Goal: Information Seeking & Learning: Check status

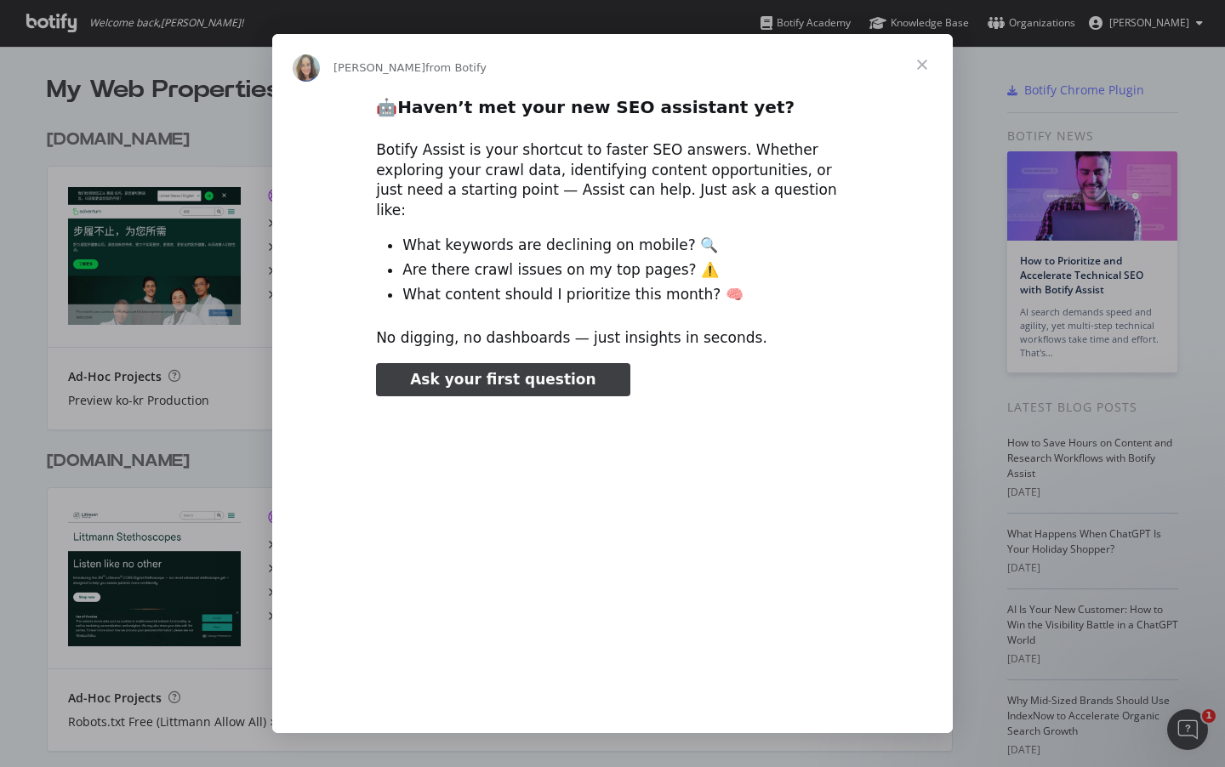
type input "501256"
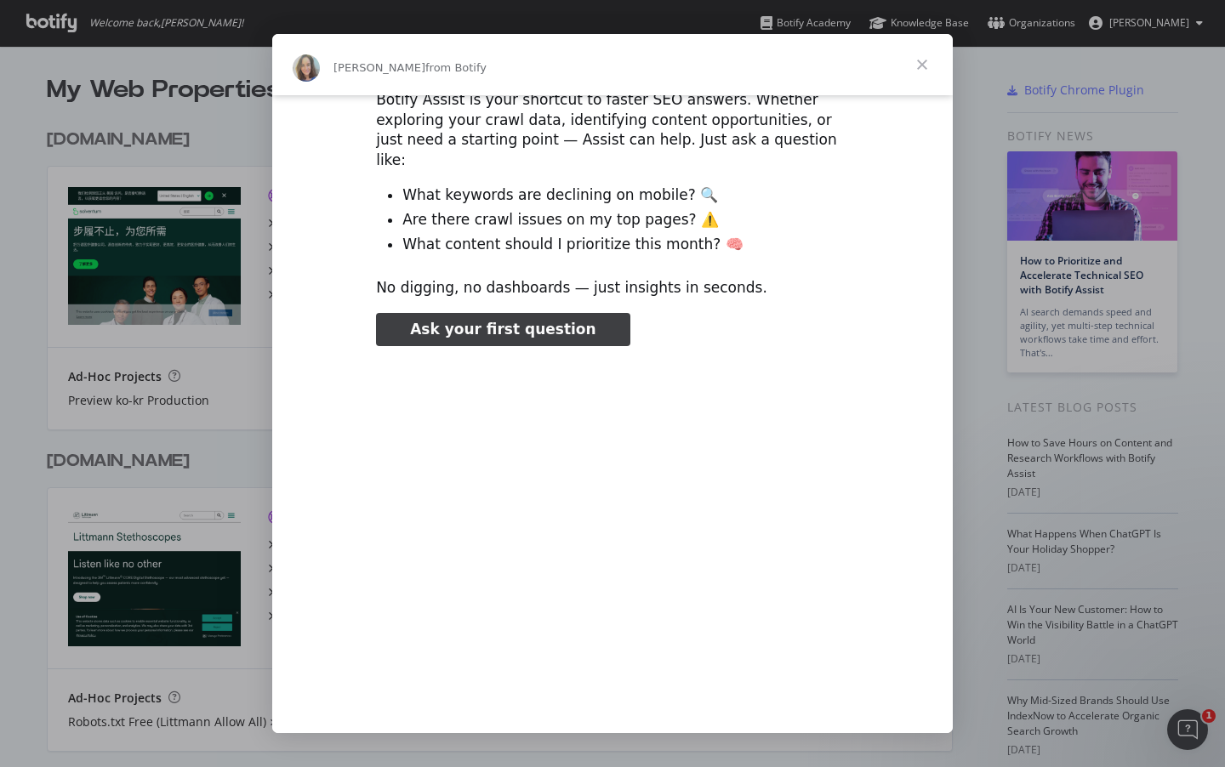
click at [918, 72] on span "Close" at bounding box center [921, 64] width 61 height 61
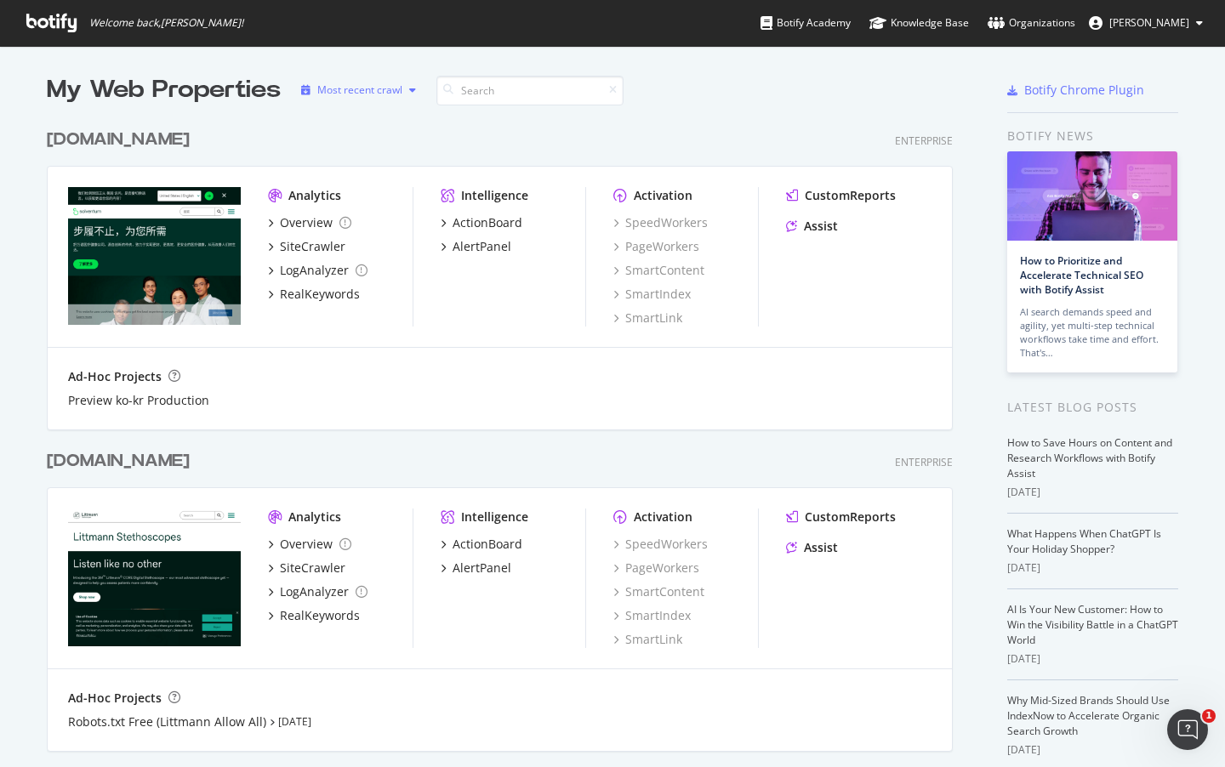
click at [409, 93] on icon "button" at bounding box center [412, 90] width 7 height 10
click at [1075, 25] on div "Organizations" at bounding box center [1031, 22] width 88 height 17
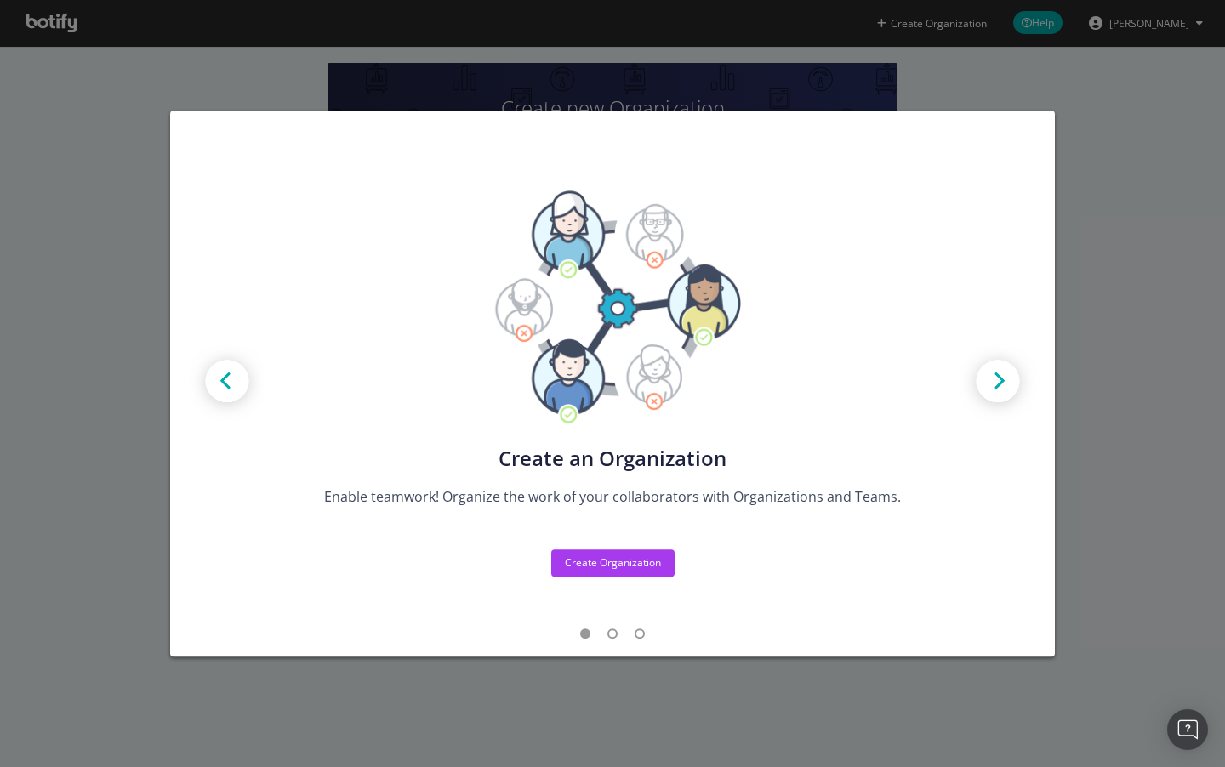
click at [1138, 253] on div "Create new Projects for your Teams Create the exact model that matches your Org…" at bounding box center [612, 383] width 1225 height 767
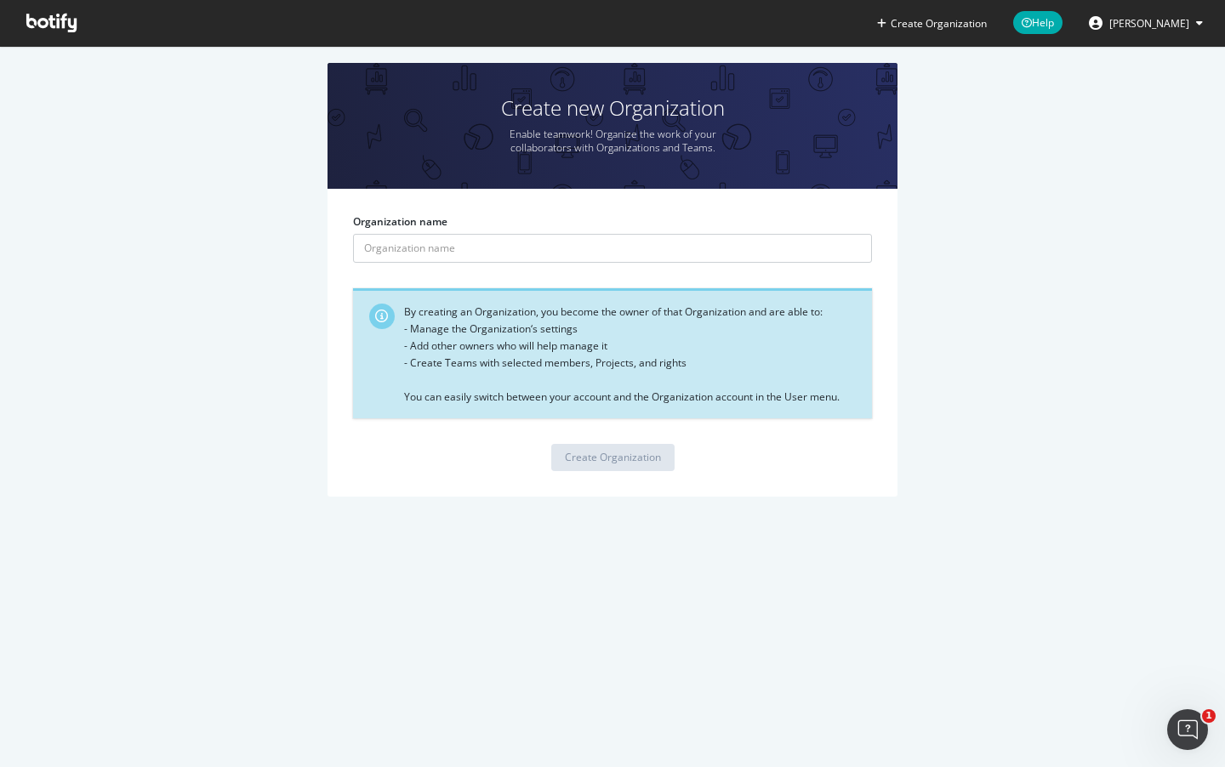
click at [1191, 26] on button "TL Chua" at bounding box center [1145, 22] width 141 height 27
click at [1011, 99] on div "Create new Organization Enable teamwork! Organize the work of your collaborator…" at bounding box center [613, 288] width 1174 height 451
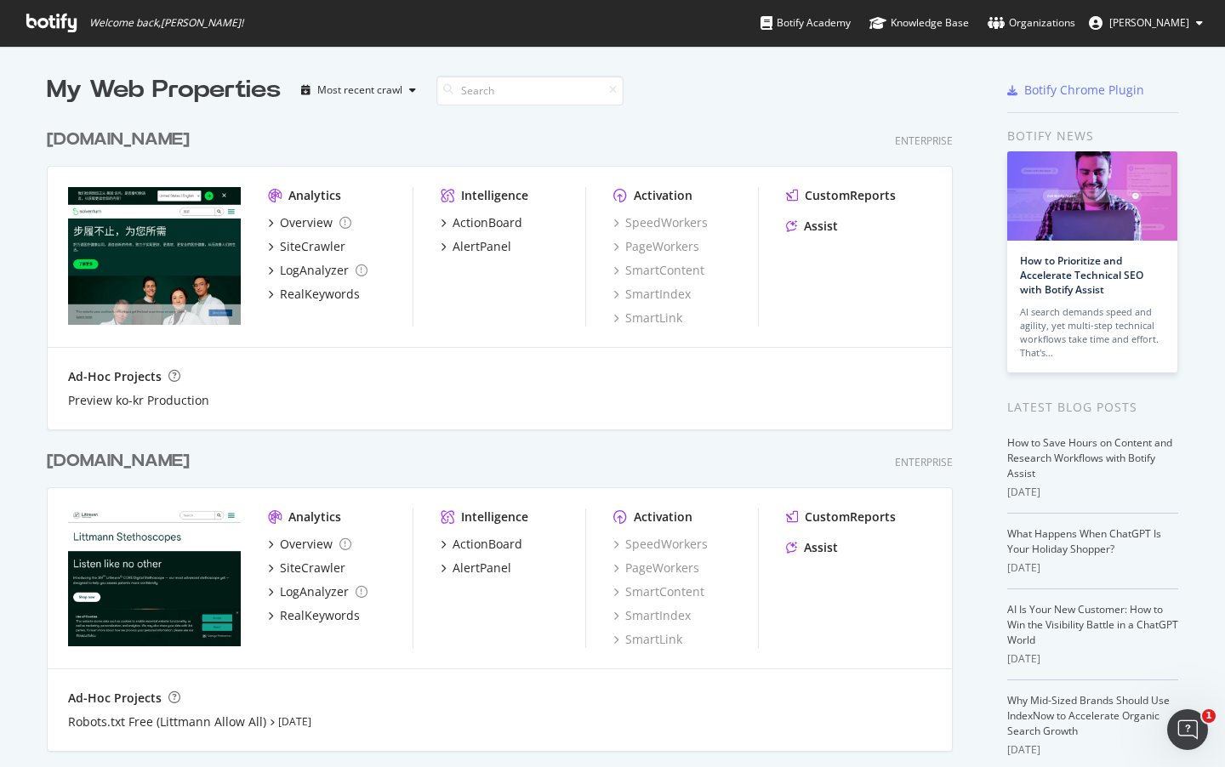
click at [1192, 25] on button "TL Chua" at bounding box center [1145, 22] width 141 height 27
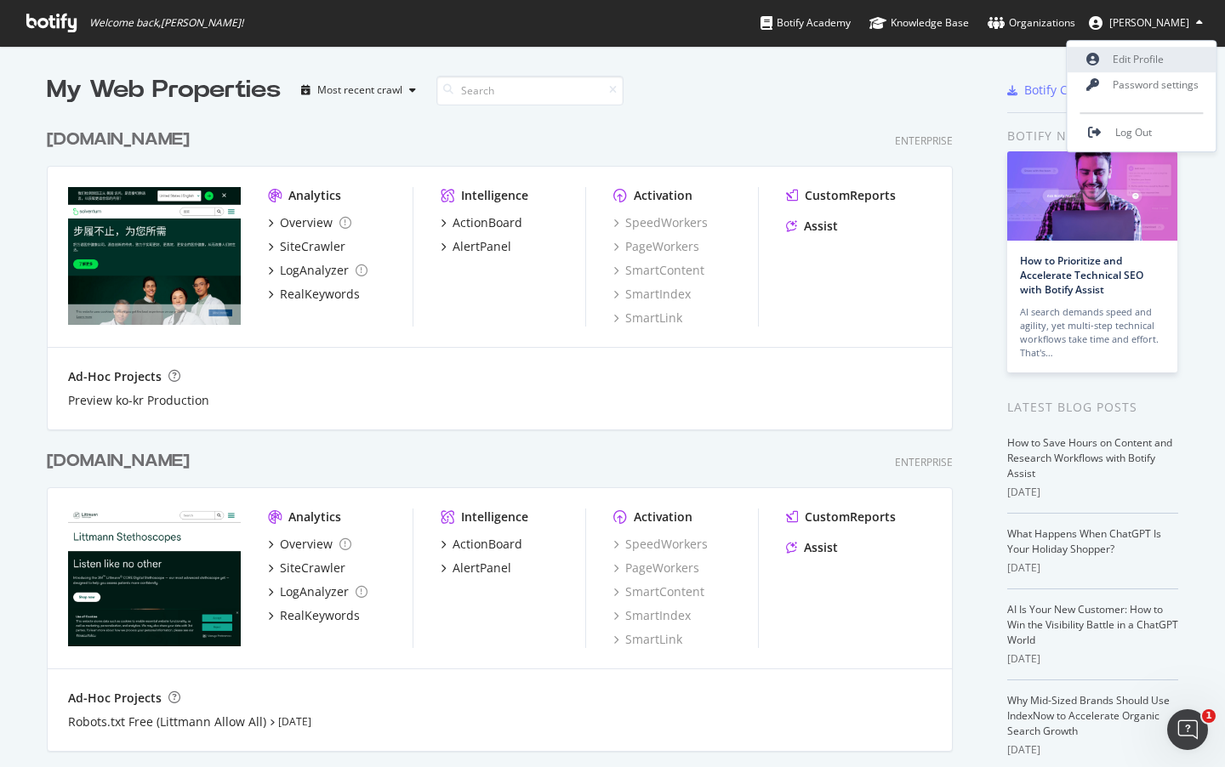
click at [1153, 56] on link "Edit Profile" at bounding box center [1141, 60] width 149 height 26
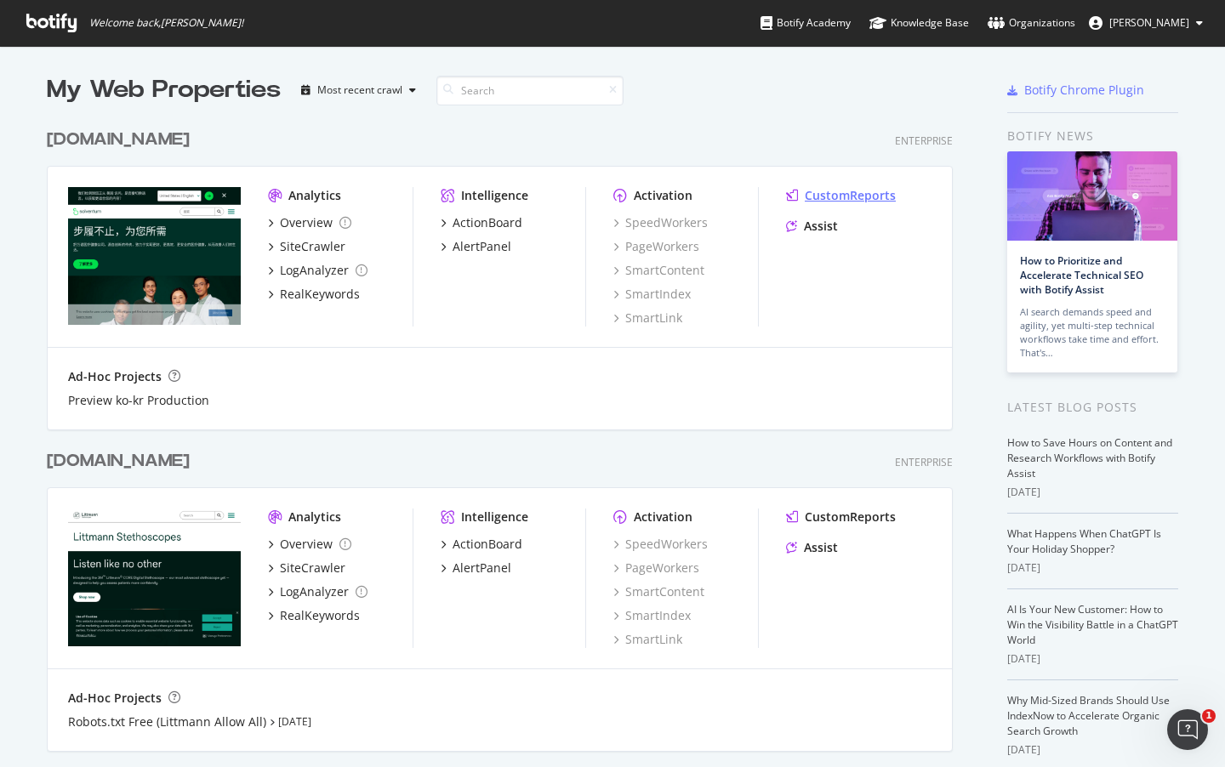
click at [823, 195] on div "CustomReports" at bounding box center [849, 195] width 91 height 17
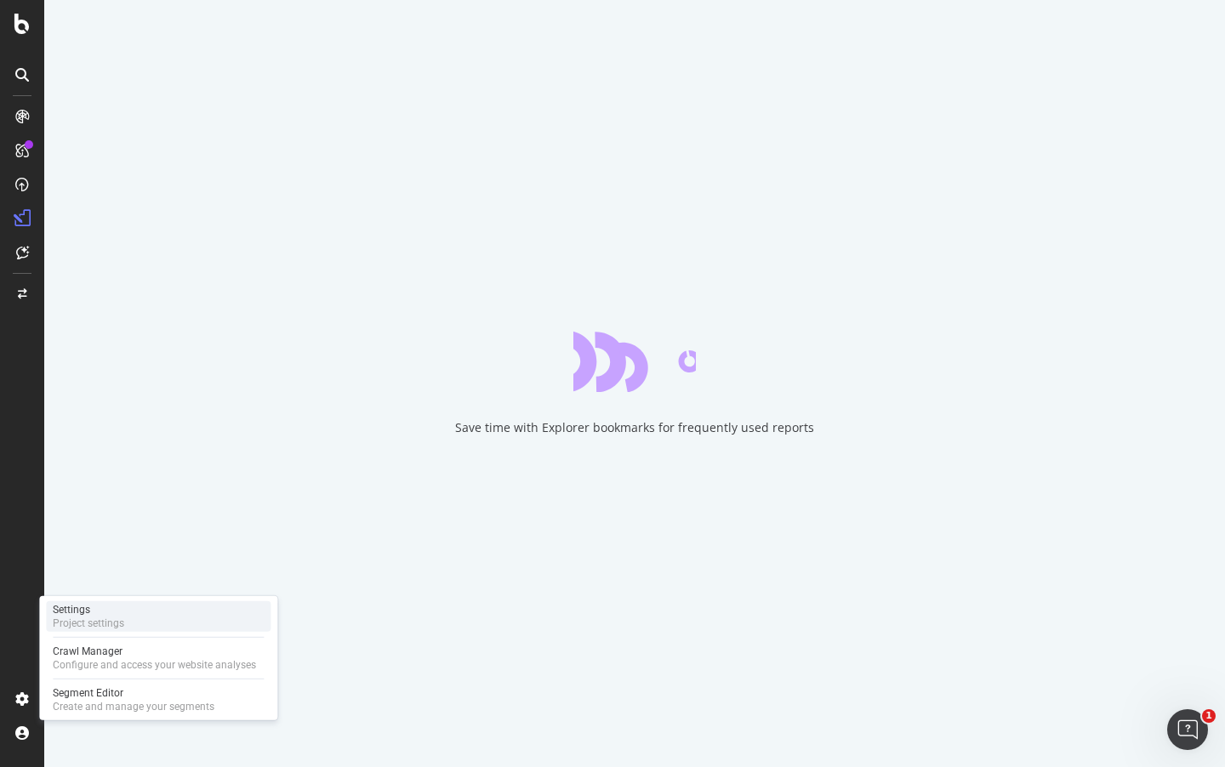
click at [61, 611] on div "Settings" at bounding box center [88, 610] width 71 height 14
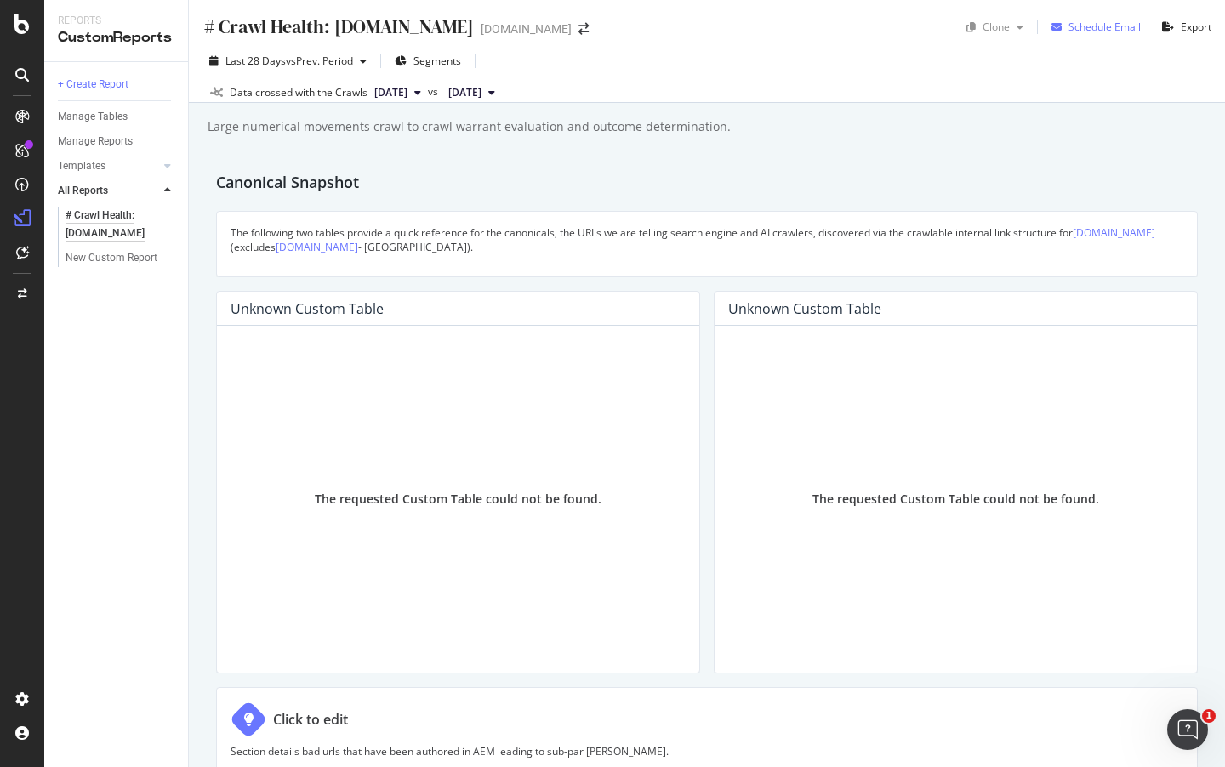
click at [1109, 26] on div "Schedule Email" at bounding box center [1104, 27] width 72 height 14
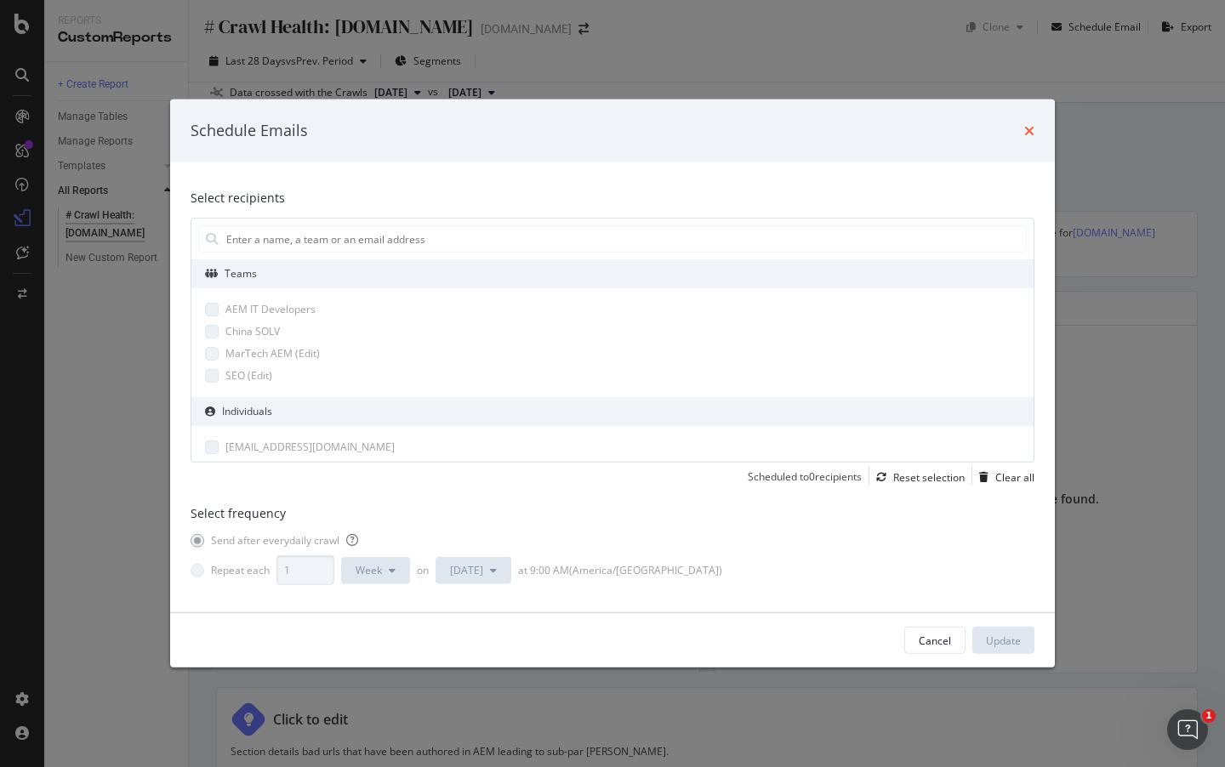
click at [1026, 129] on icon "times" at bounding box center [1029, 131] width 10 height 14
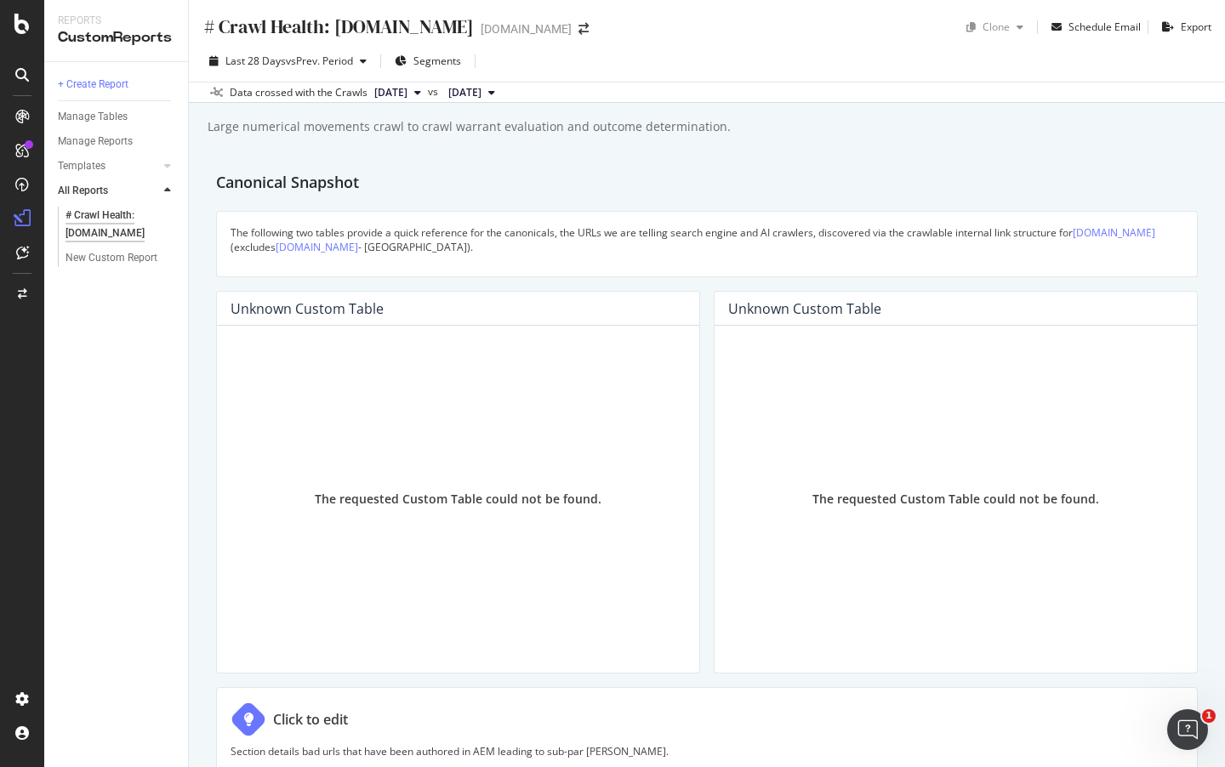
click at [120, 460] on div "+ Create Report Manage Tables Manage Reports Templates AI Bots in Search Busine…" at bounding box center [116, 414] width 144 height 705
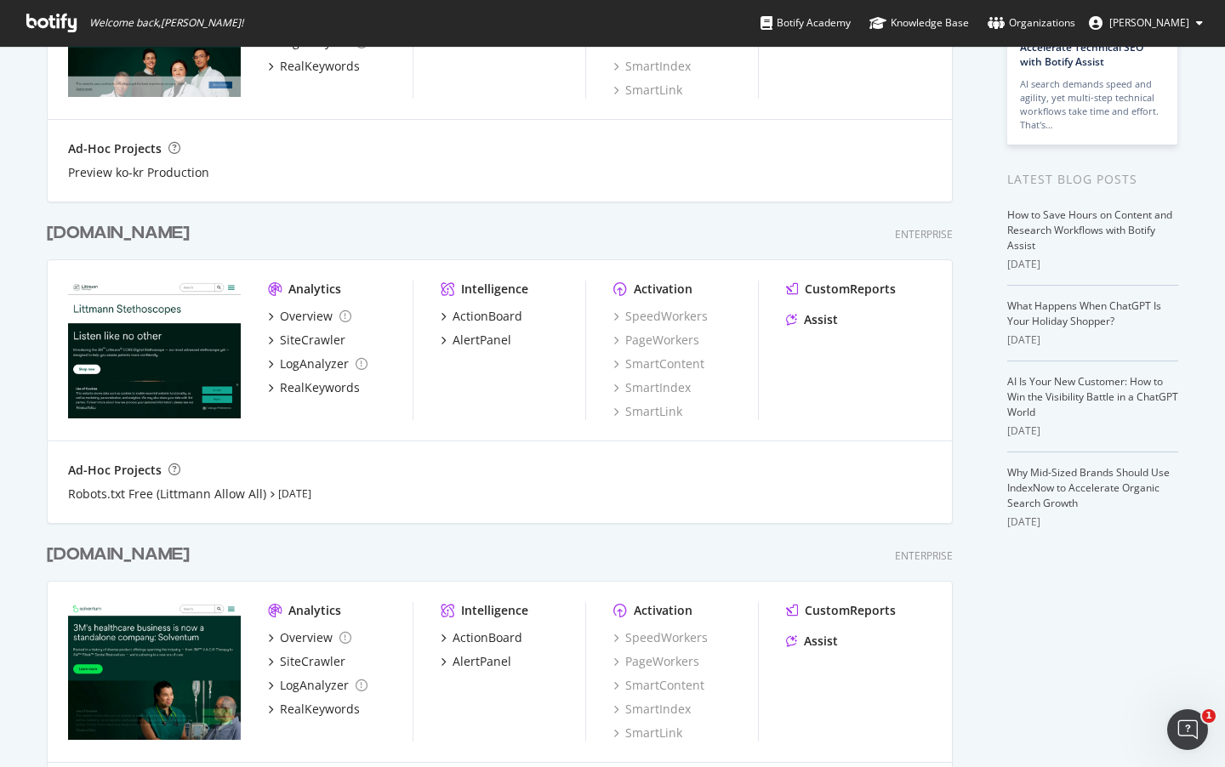
scroll to position [185, 0]
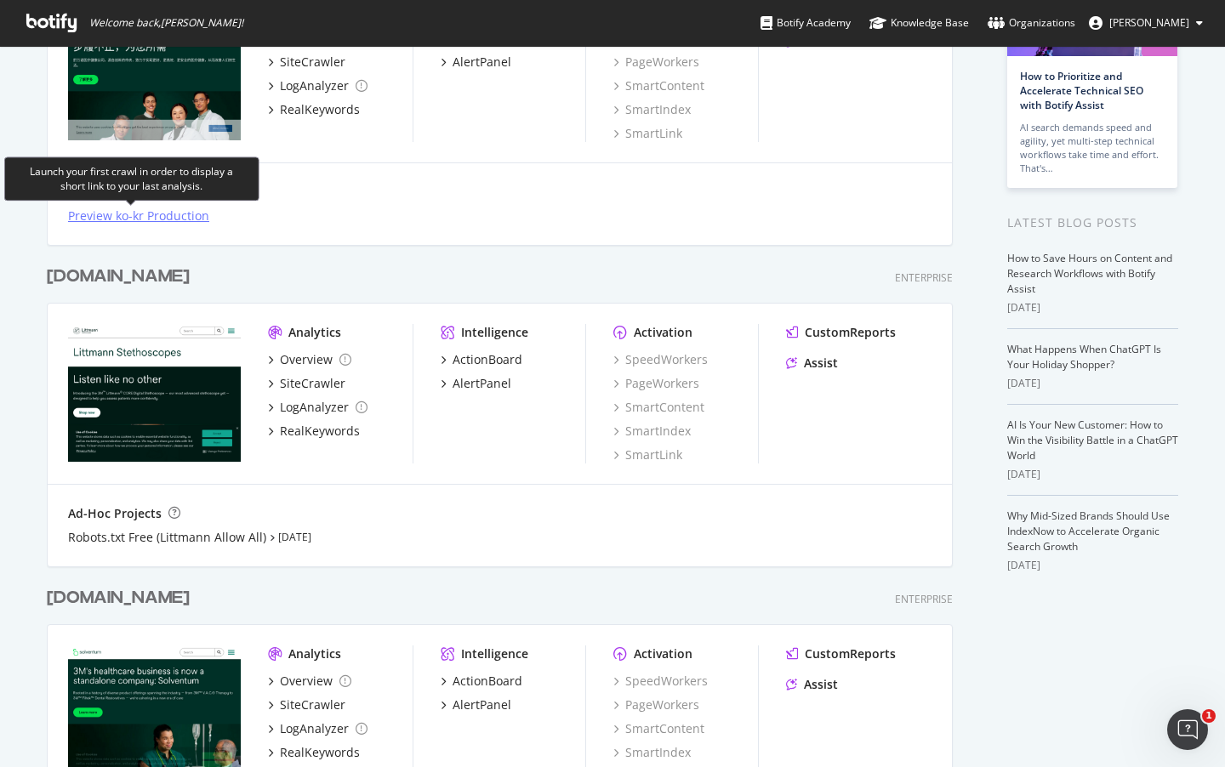
click at [126, 220] on div "Preview ko-kr Production" at bounding box center [138, 215] width 141 height 17
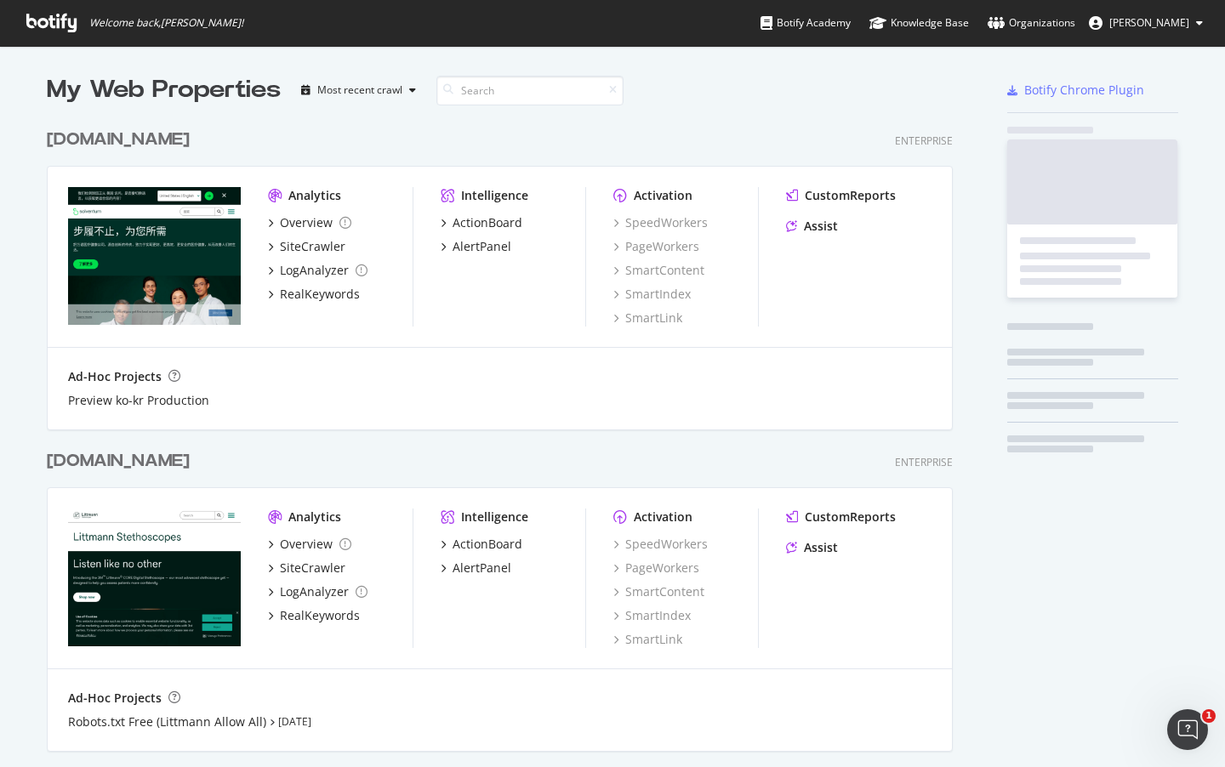
scroll to position [754, 1198]
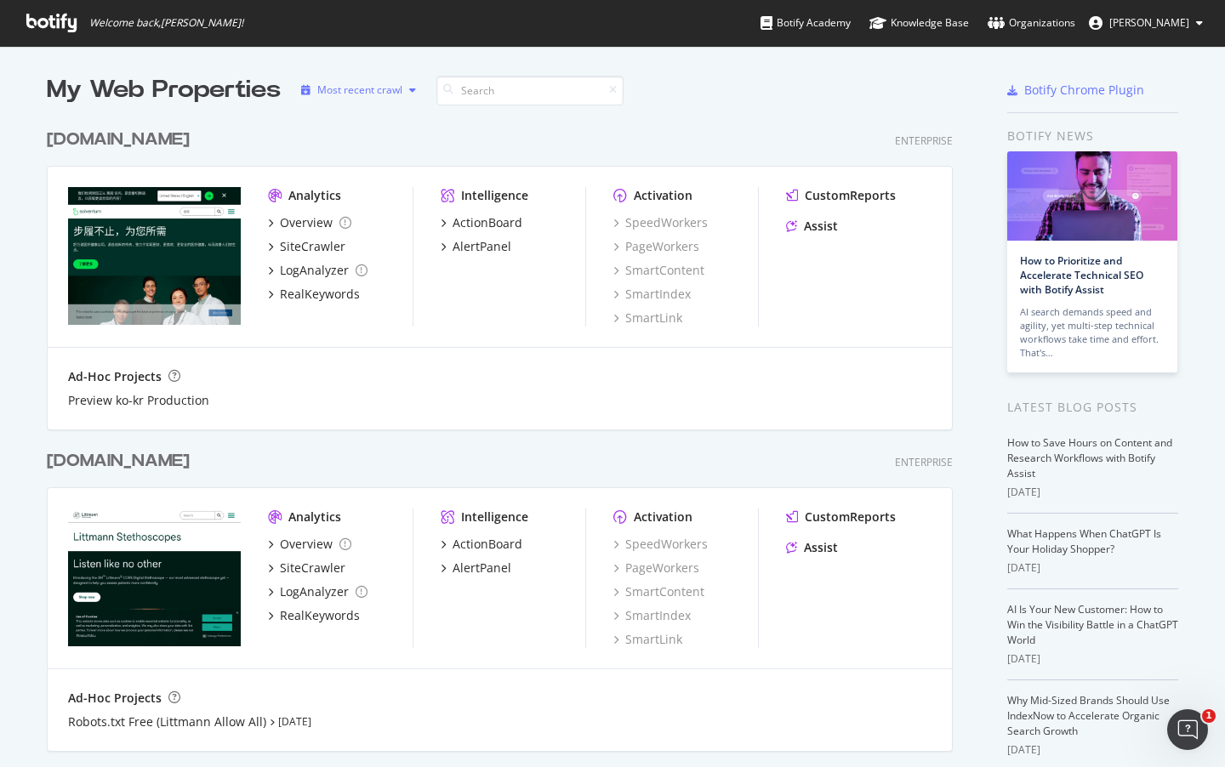
click at [409, 94] on icon "button" at bounding box center [412, 90] width 7 height 10
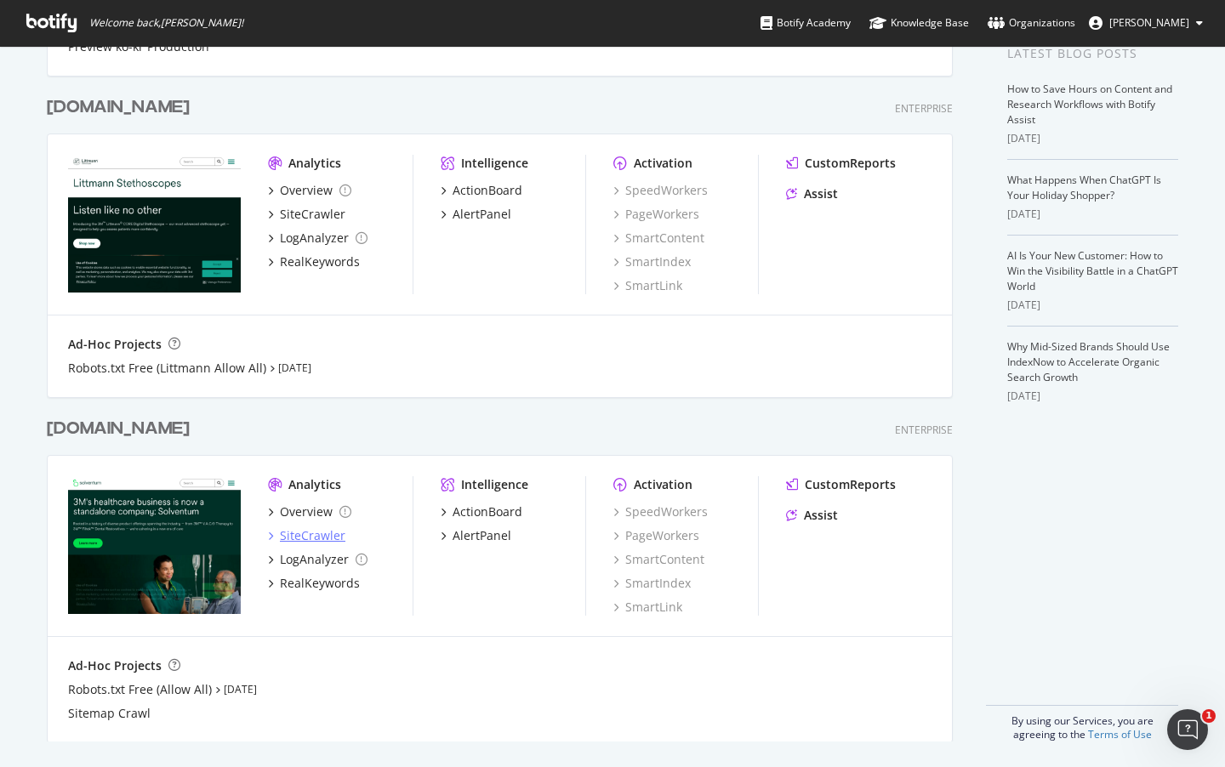
scroll to position [355, 0]
click at [122, 426] on div "solventum.com" at bounding box center [118, 428] width 143 height 25
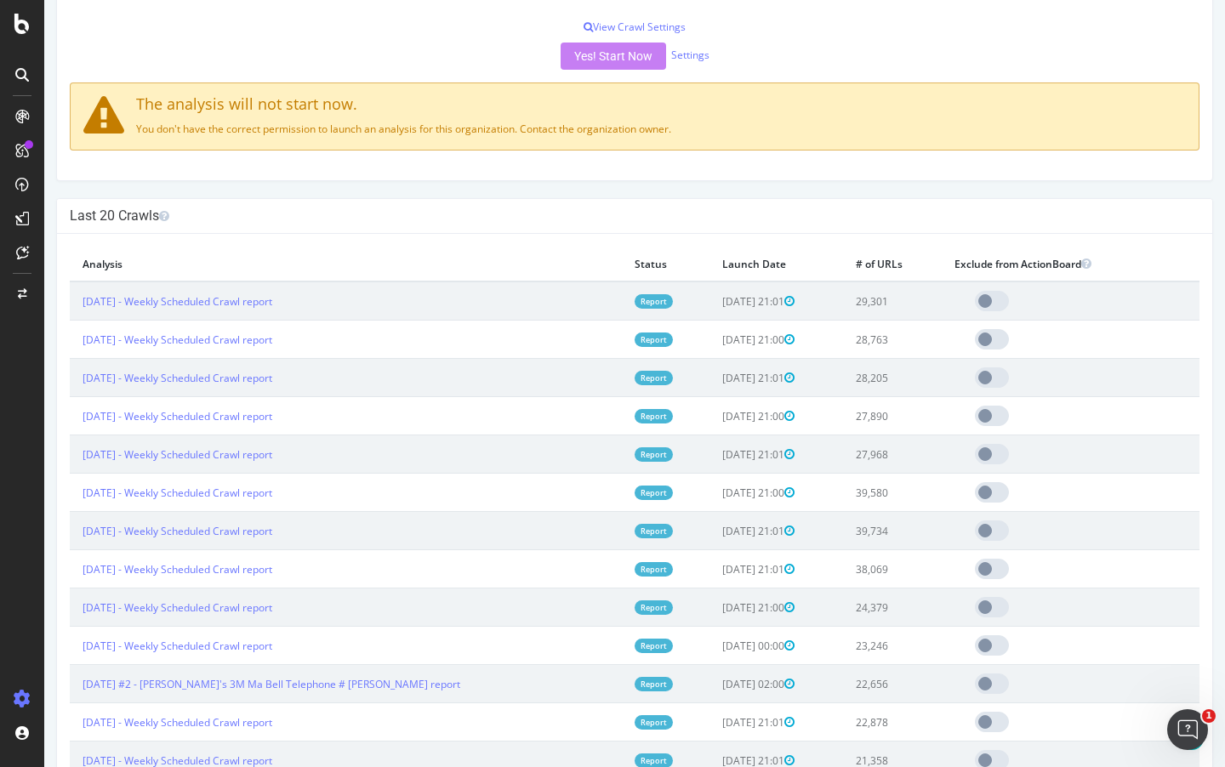
scroll to position [425, 0]
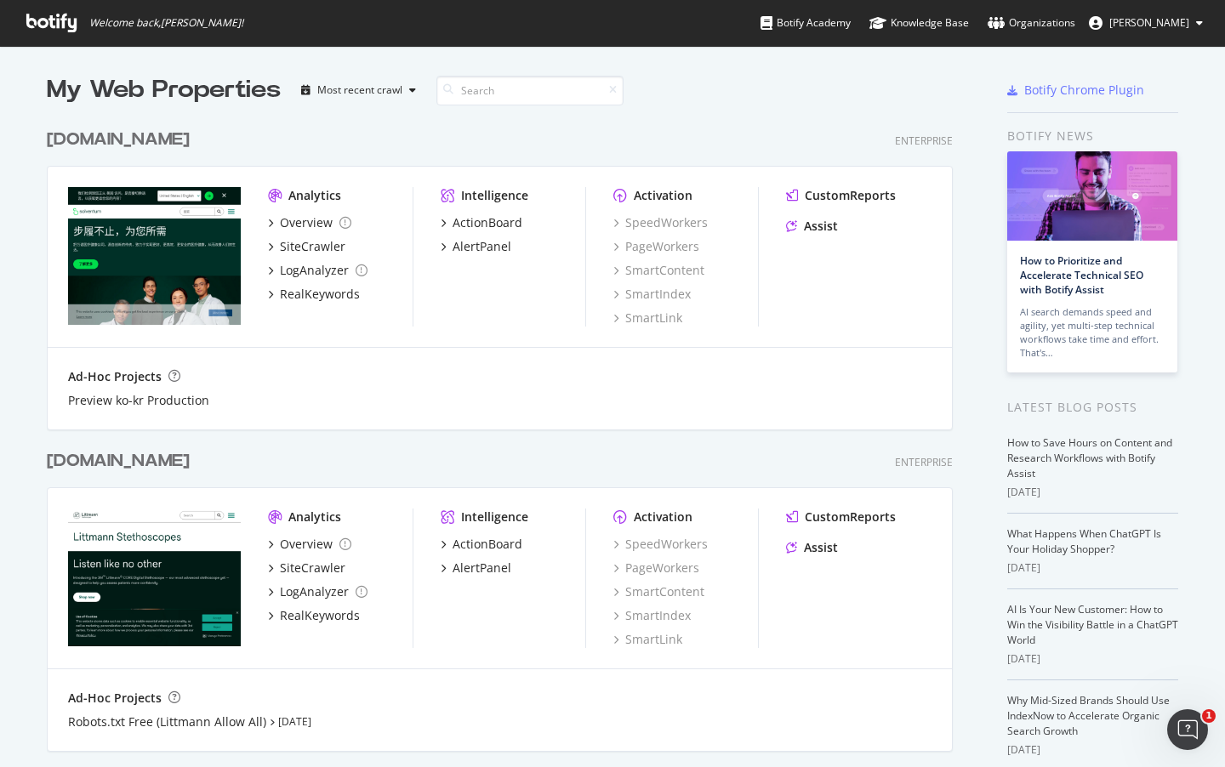
scroll to position [754, 1198]
click at [103, 146] on div "[DOMAIN_NAME]" at bounding box center [118, 140] width 143 height 25
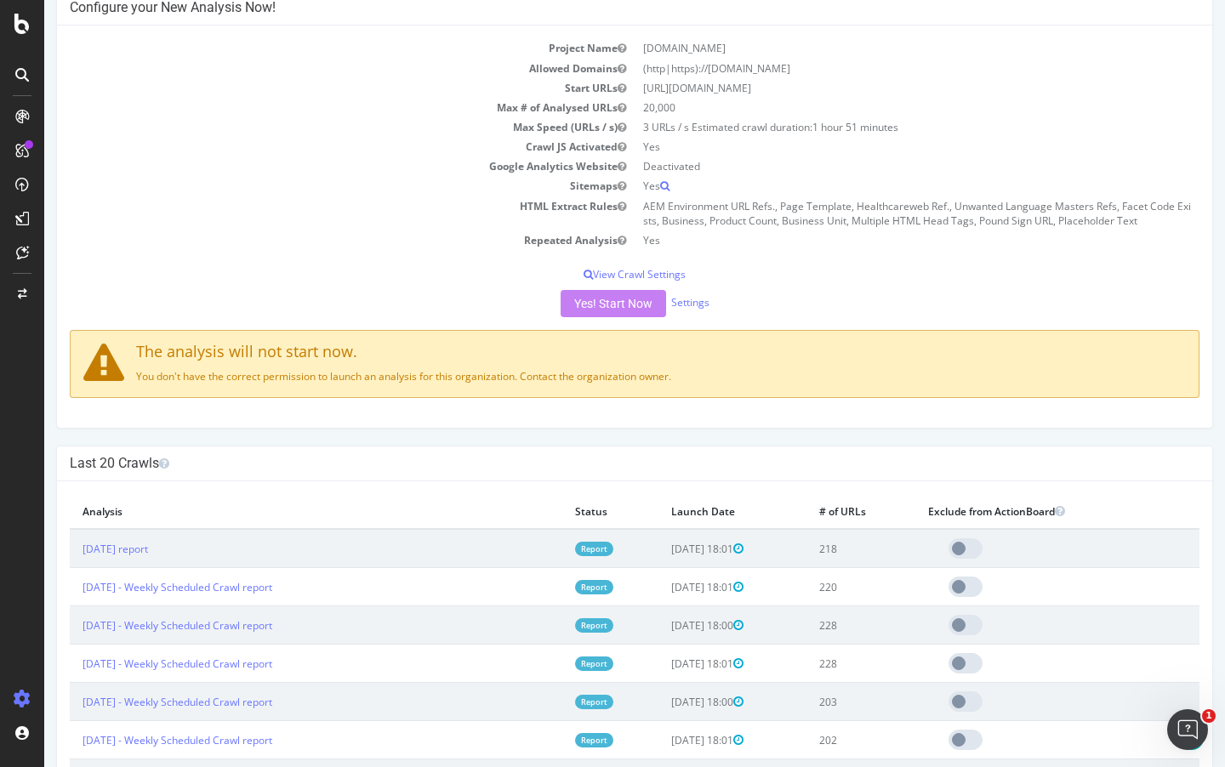
scroll to position [170, 0]
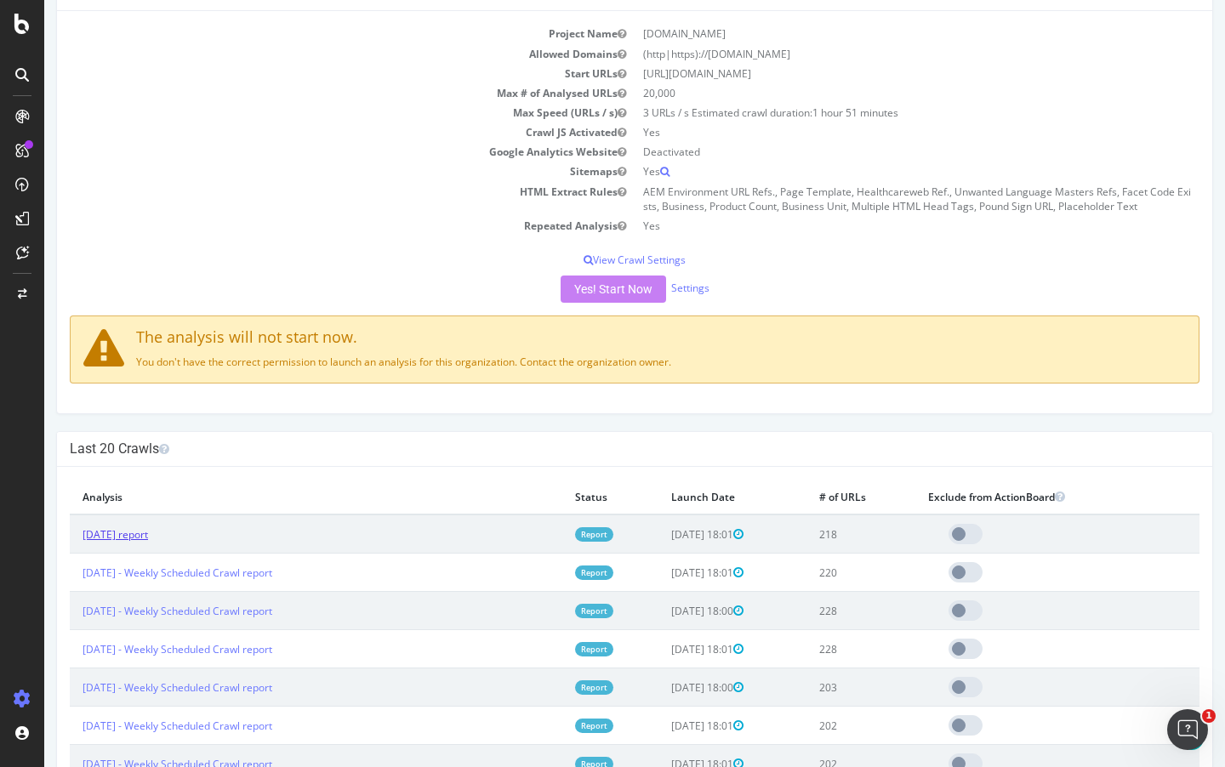
click at [148, 535] on link "2025 Sep. 7th report" at bounding box center [114, 534] width 65 height 14
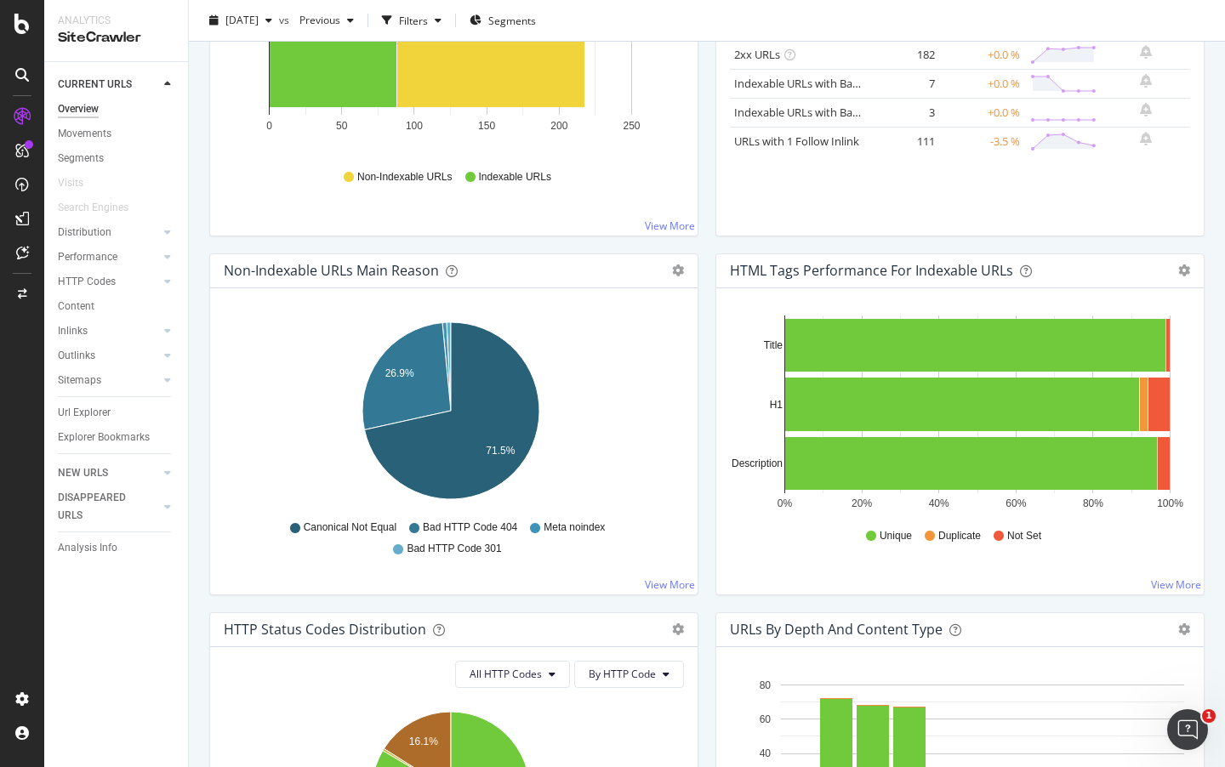
scroll to position [445, 0]
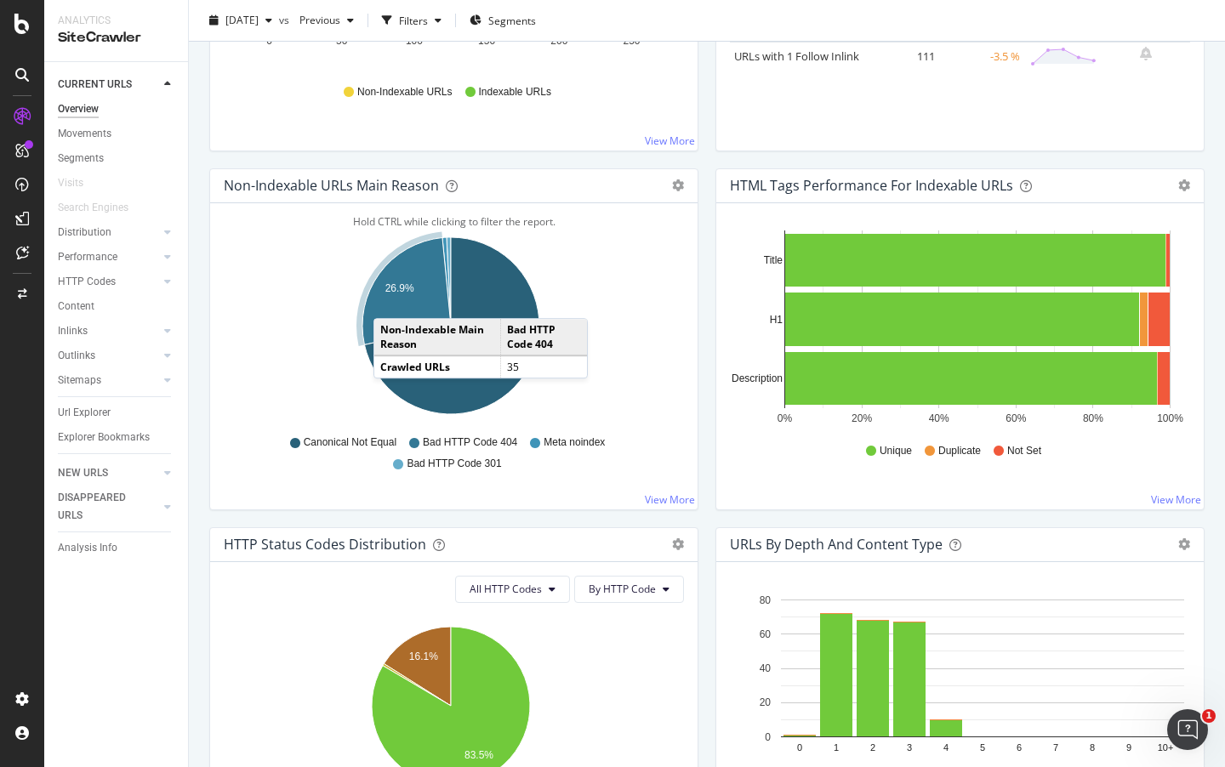
click at [390, 300] on icon "A chart." at bounding box center [406, 290] width 88 height 107
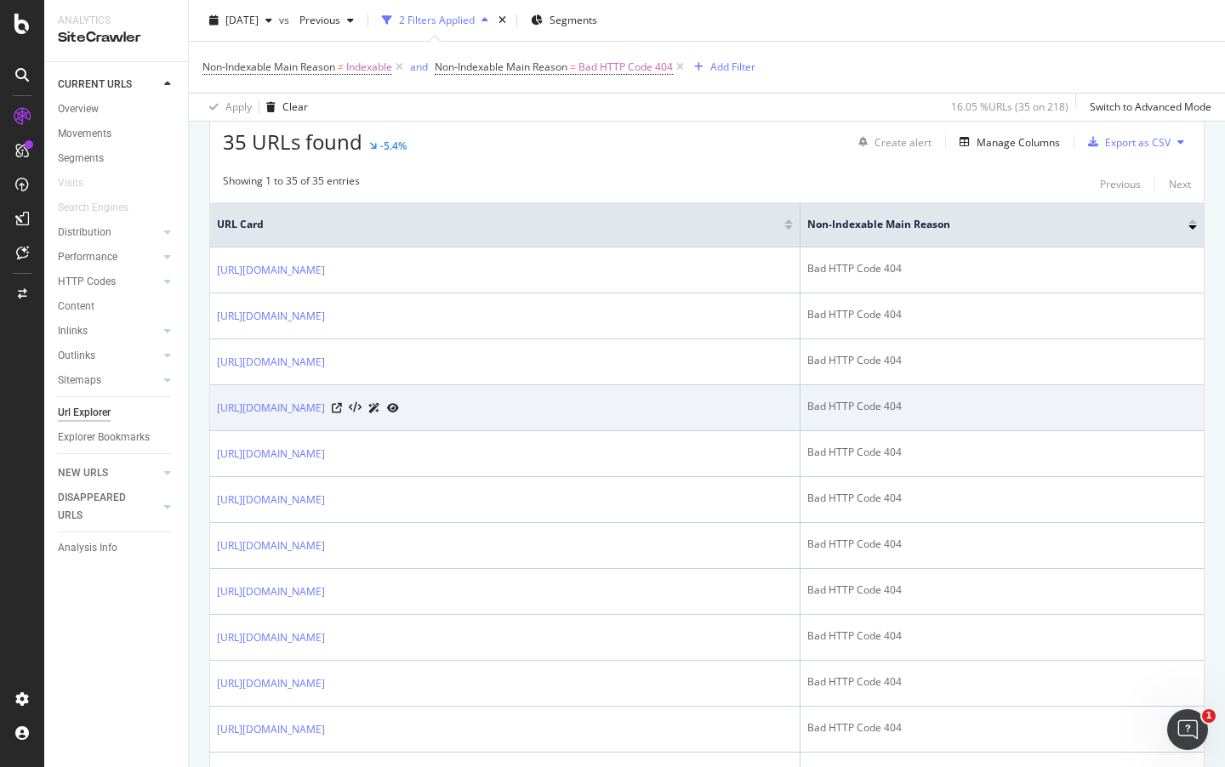
scroll to position [340, 0]
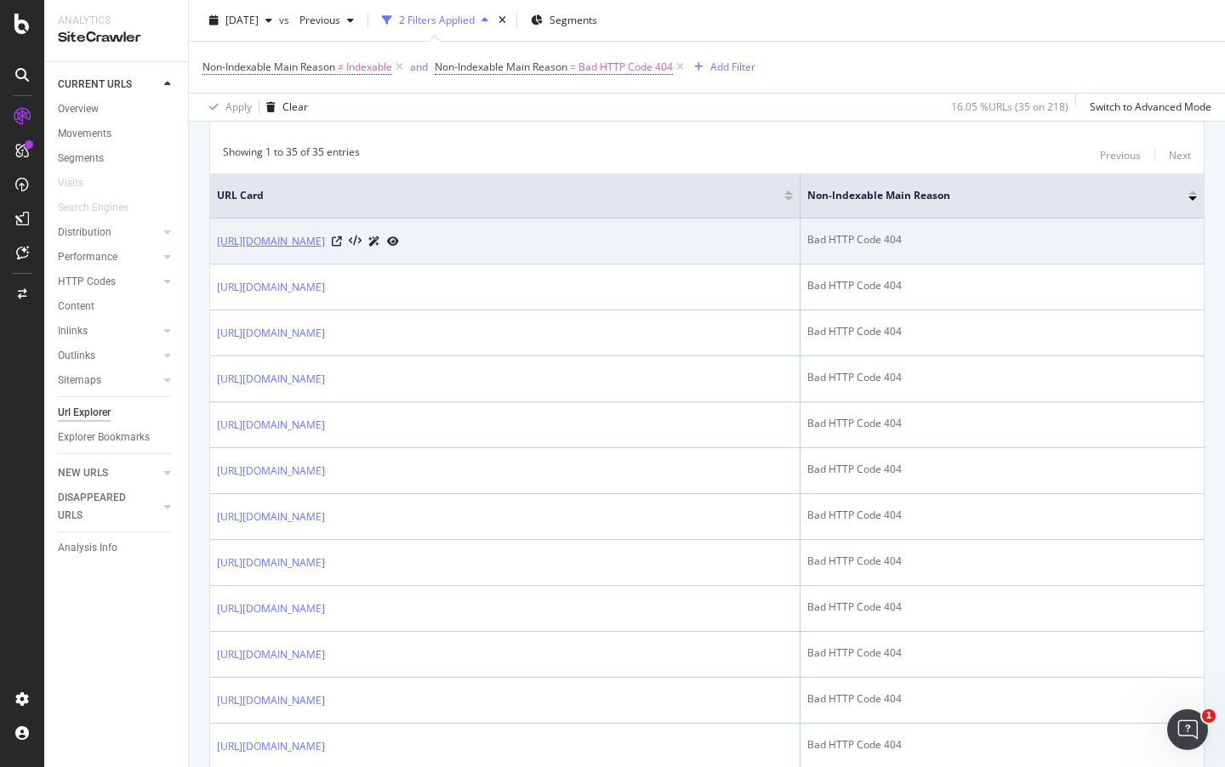
click at [325, 238] on link "[URL][DOMAIN_NAME]" at bounding box center [271, 241] width 108 height 17
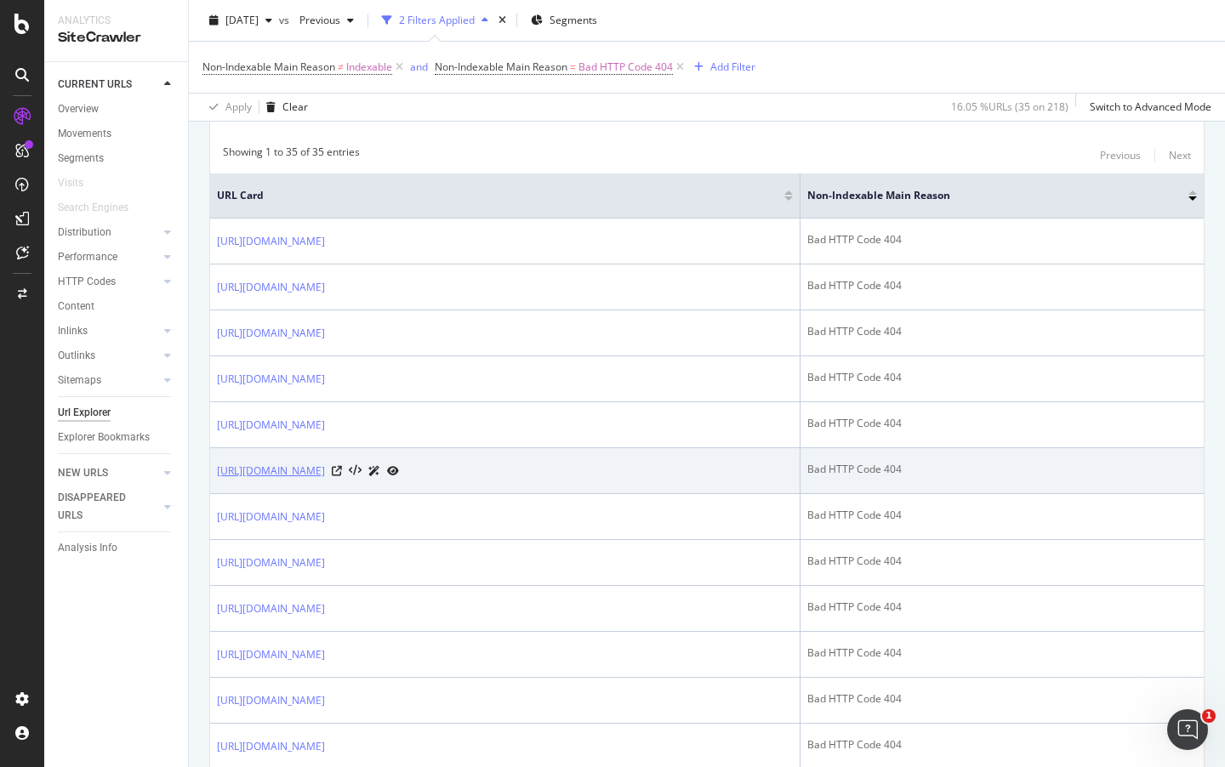
click at [325, 480] on link "https://www.solventum.cn/zh-hk/home/our-company/contact-us/unsolicited-idea/" at bounding box center [271, 471] width 108 height 17
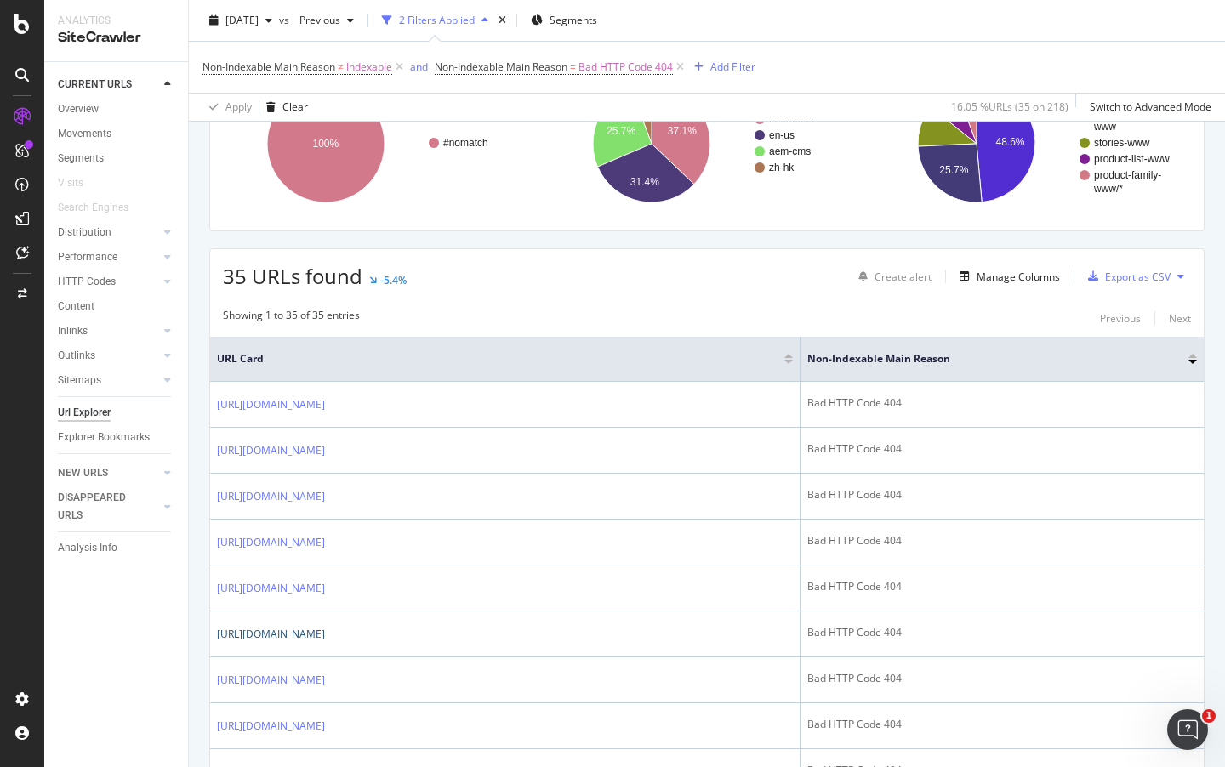
scroll to position [186, 0]
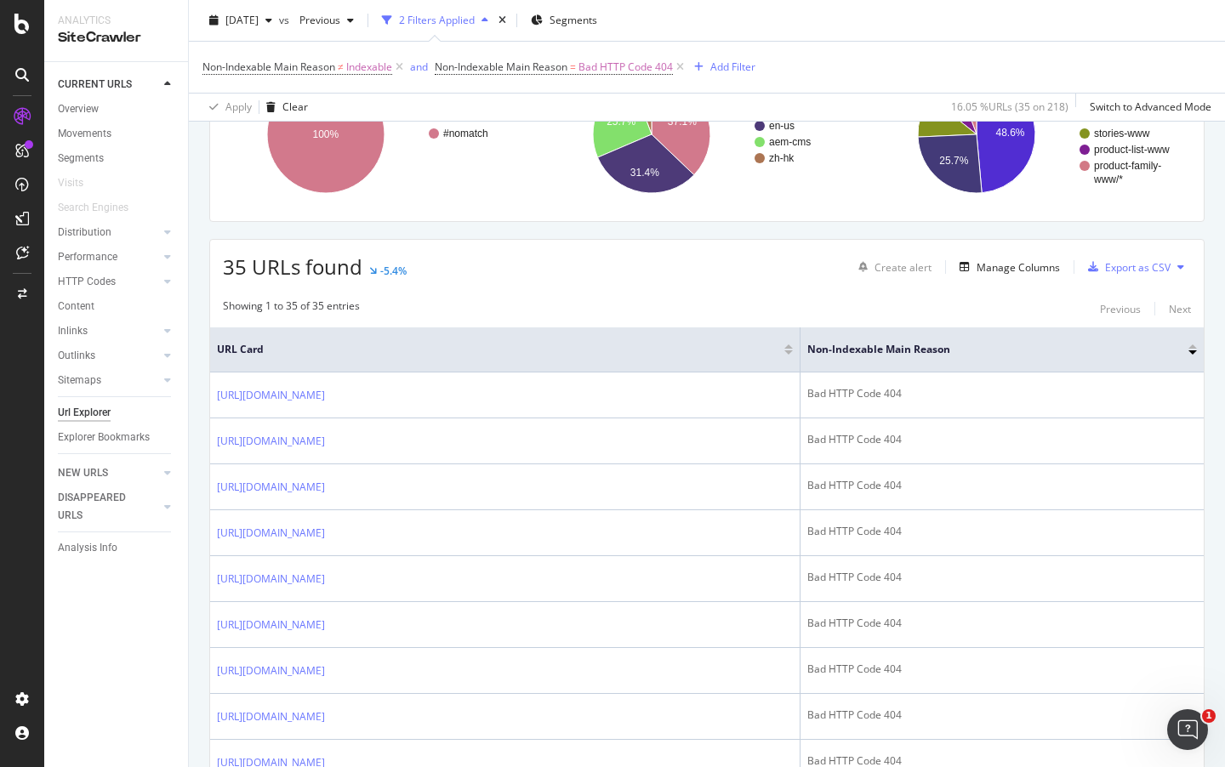
click at [1170, 263] on button at bounding box center [1180, 266] width 20 height 27
click at [976, 312] on div "Showing 1 to 35 of 35 entries Previous Next" at bounding box center [706, 308] width 993 height 20
click at [1126, 271] on div "Export as CSV" at bounding box center [1137, 267] width 65 height 14
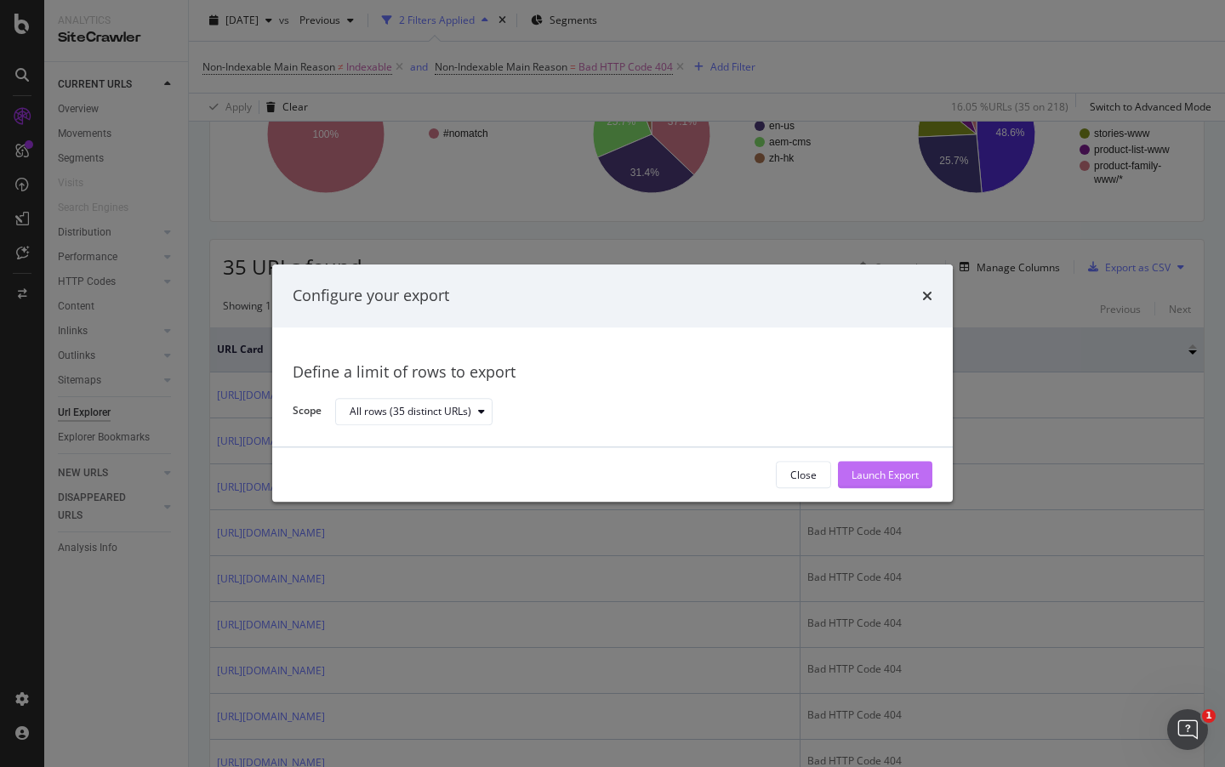
click at [878, 479] on div "Launch Export" at bounding box center [884, 475] width 67 height 14
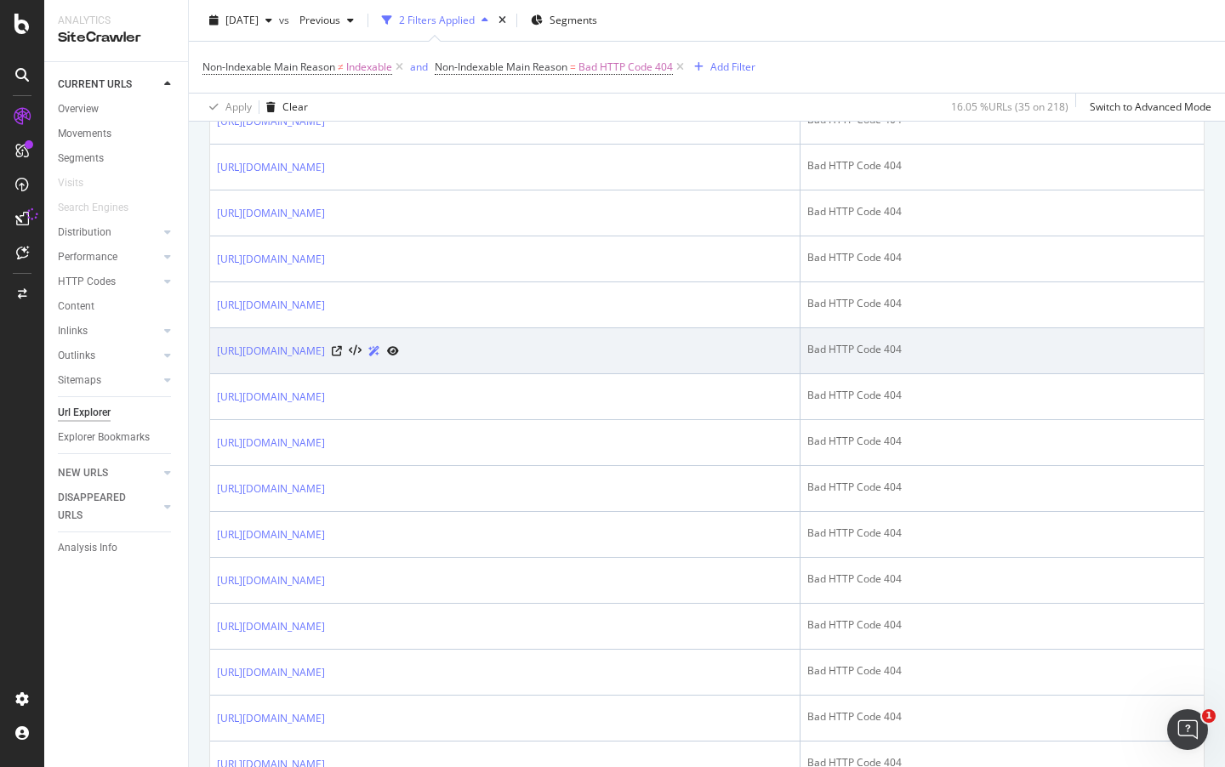
scroll to position [526, 0]
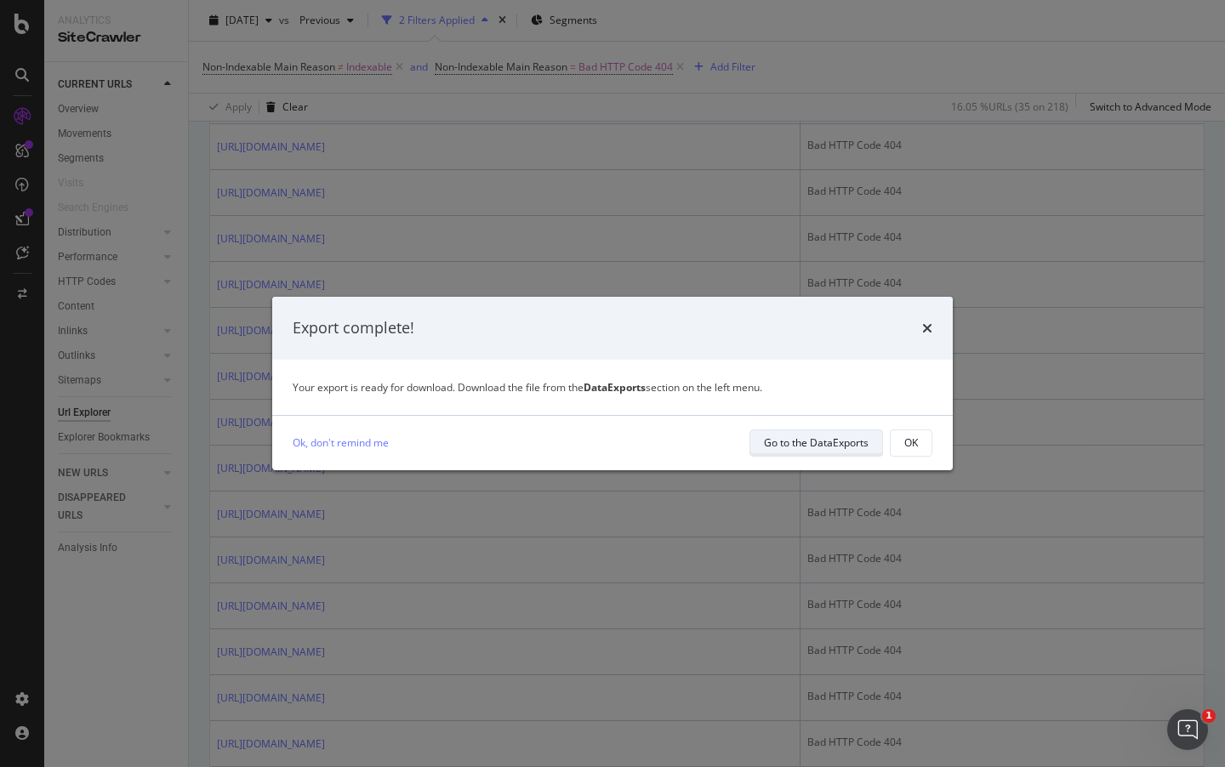
drag, startPoint x: 901, startPoint y: 443, endPoint x: 827, endPoint y: 429, distance: 76.1
click at [827, 429] on div "Go to the DataExports OK" at bounding box center [840, 442] width 183 height 27
click at [820, 442] on div "Go to the DataExports" at bounding box center [816, 442] width 105 height 14
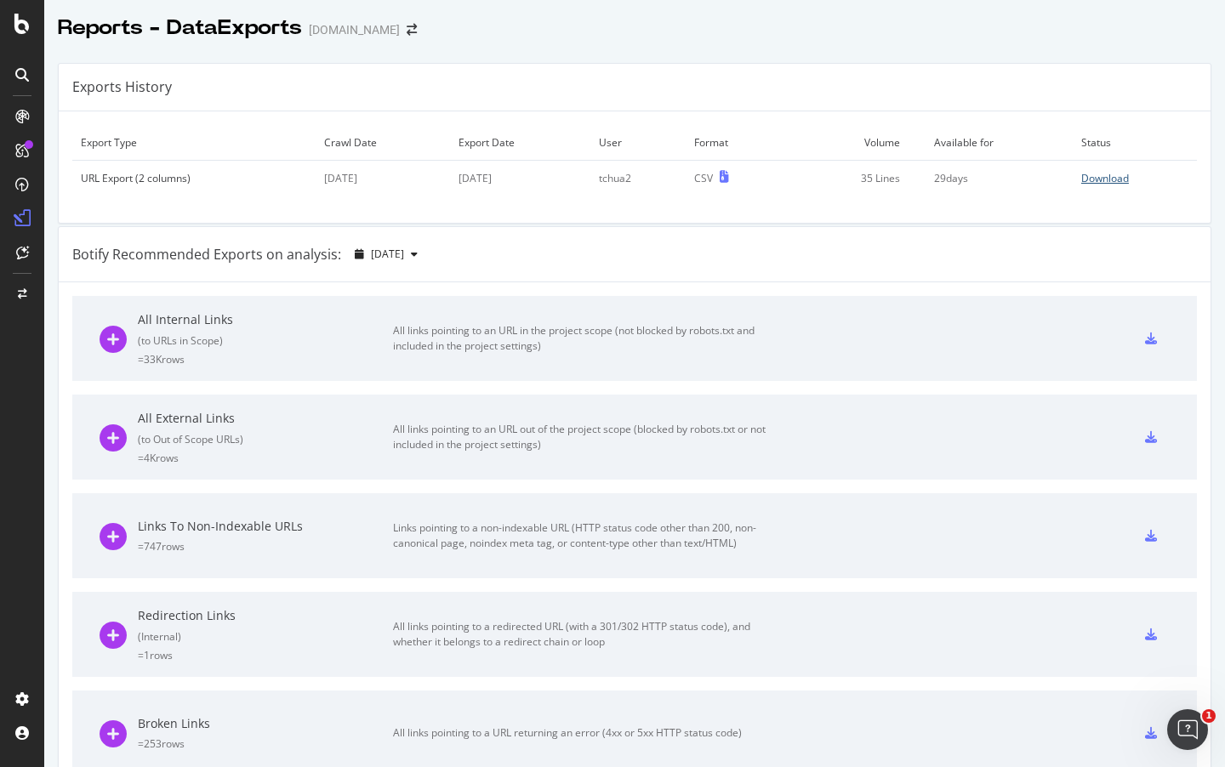
click at [1098, 181] on div "Download" at bounding box center [1105, 178] width 48 height 14
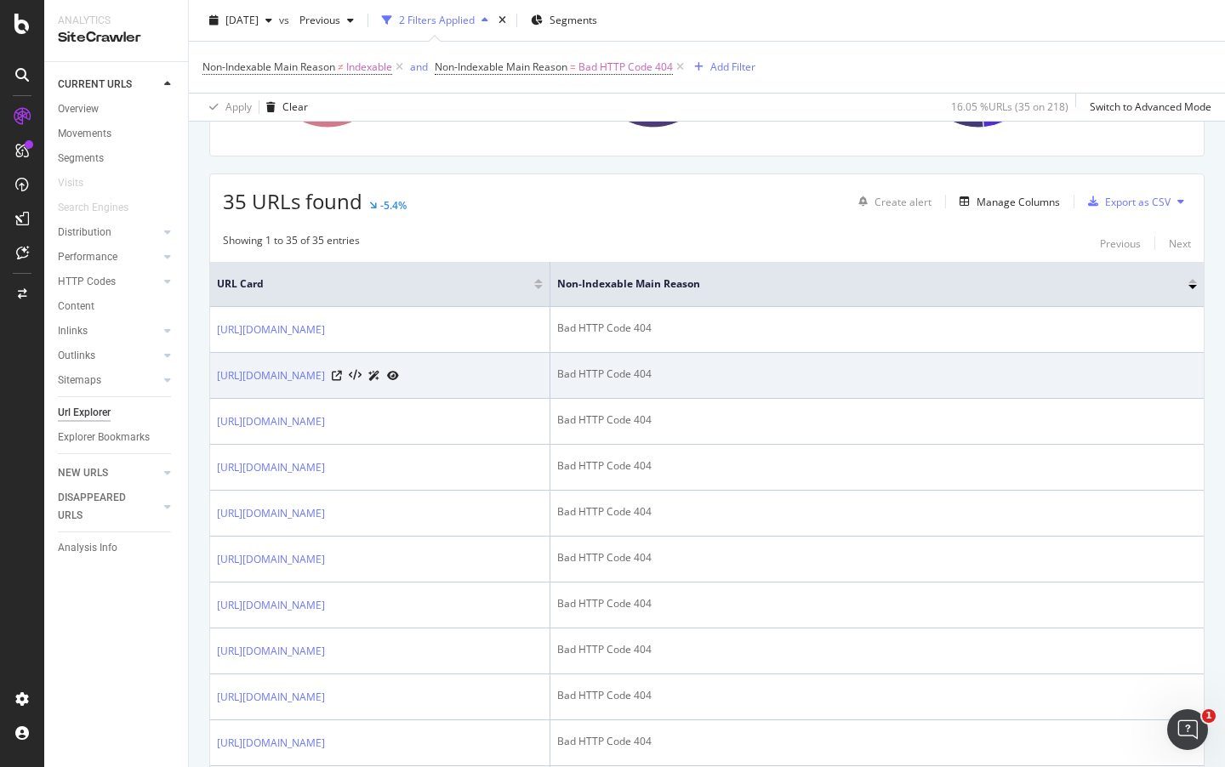
scroll to position [255, 0]
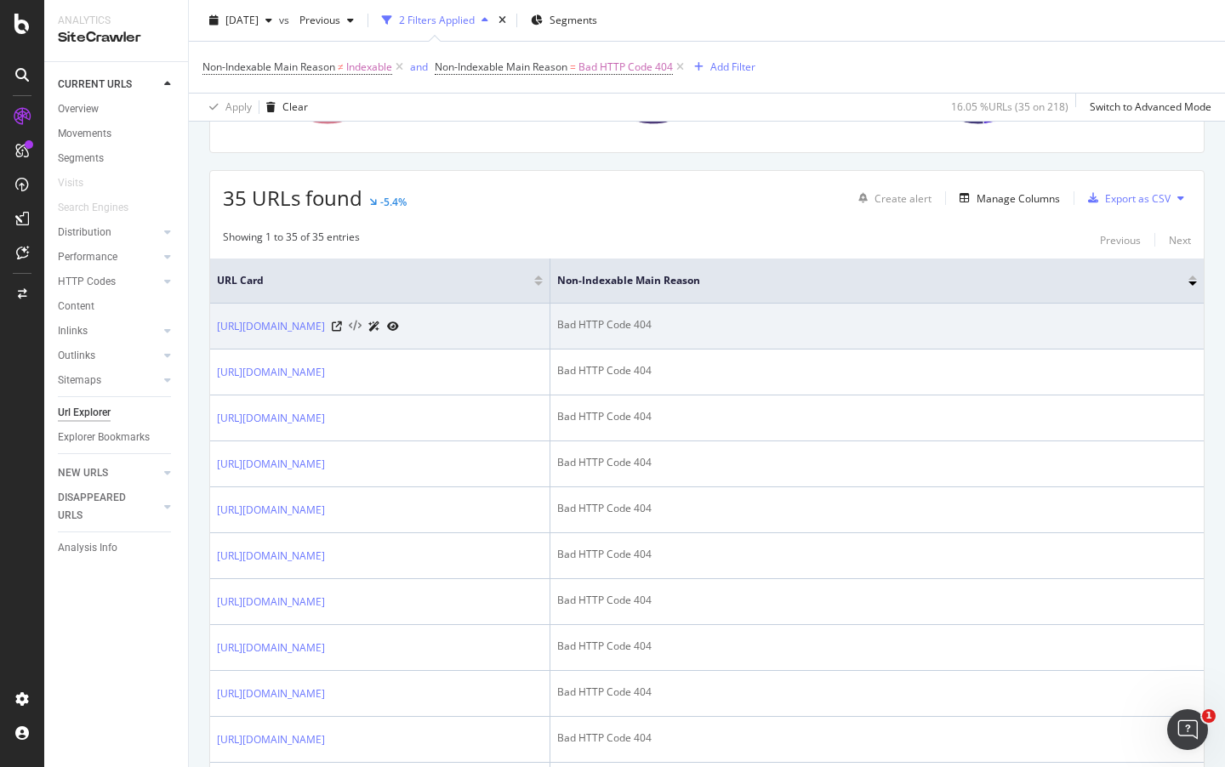
click at [361, 330] on icon at bounding box center [355, 327] width 13 height 12
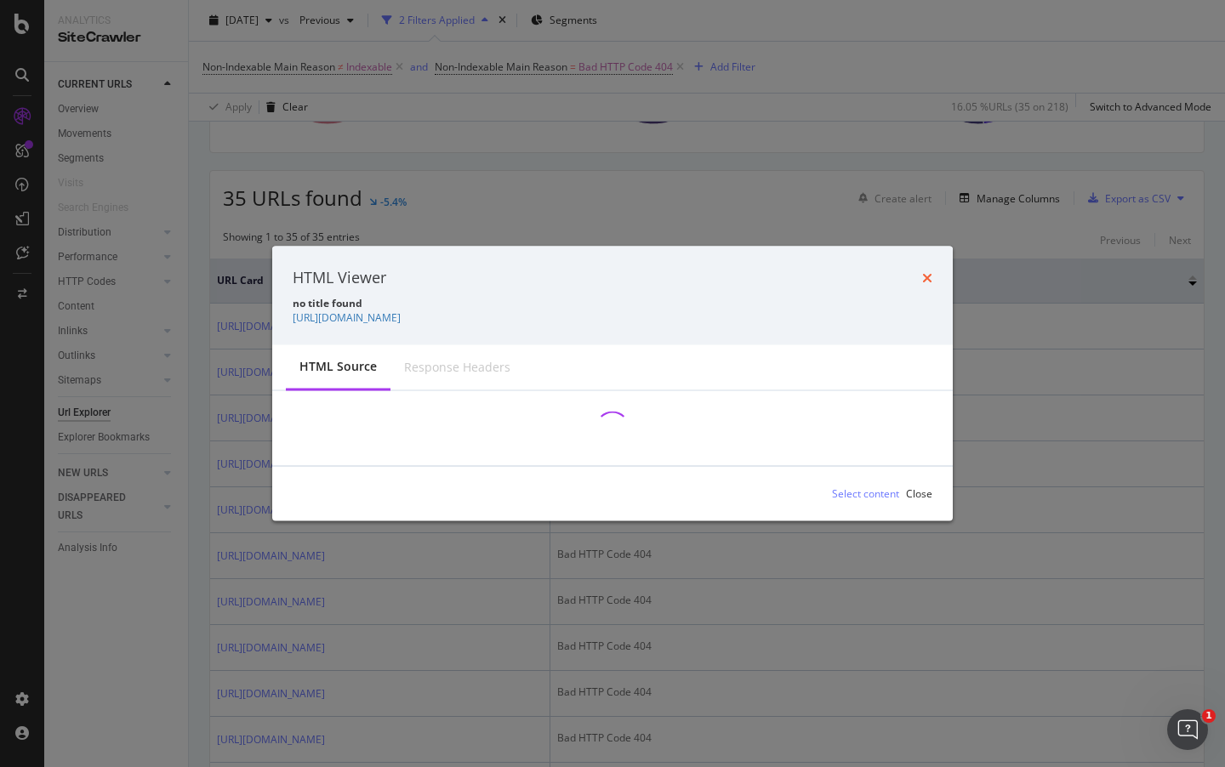
click at [926, 277] on icon "times" at bounding box center [927, 277] width 10 height 14
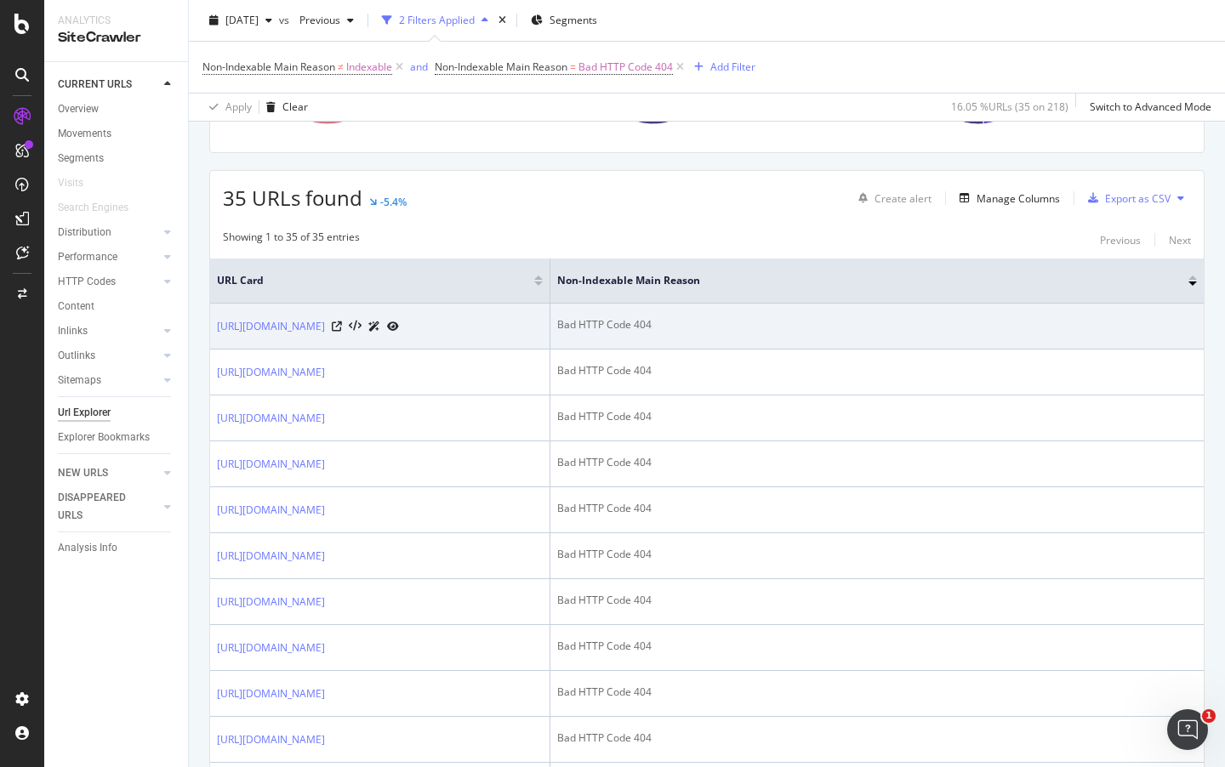
click at [380, 332] on icon at bounding box center [374, 326] width 12 height 10
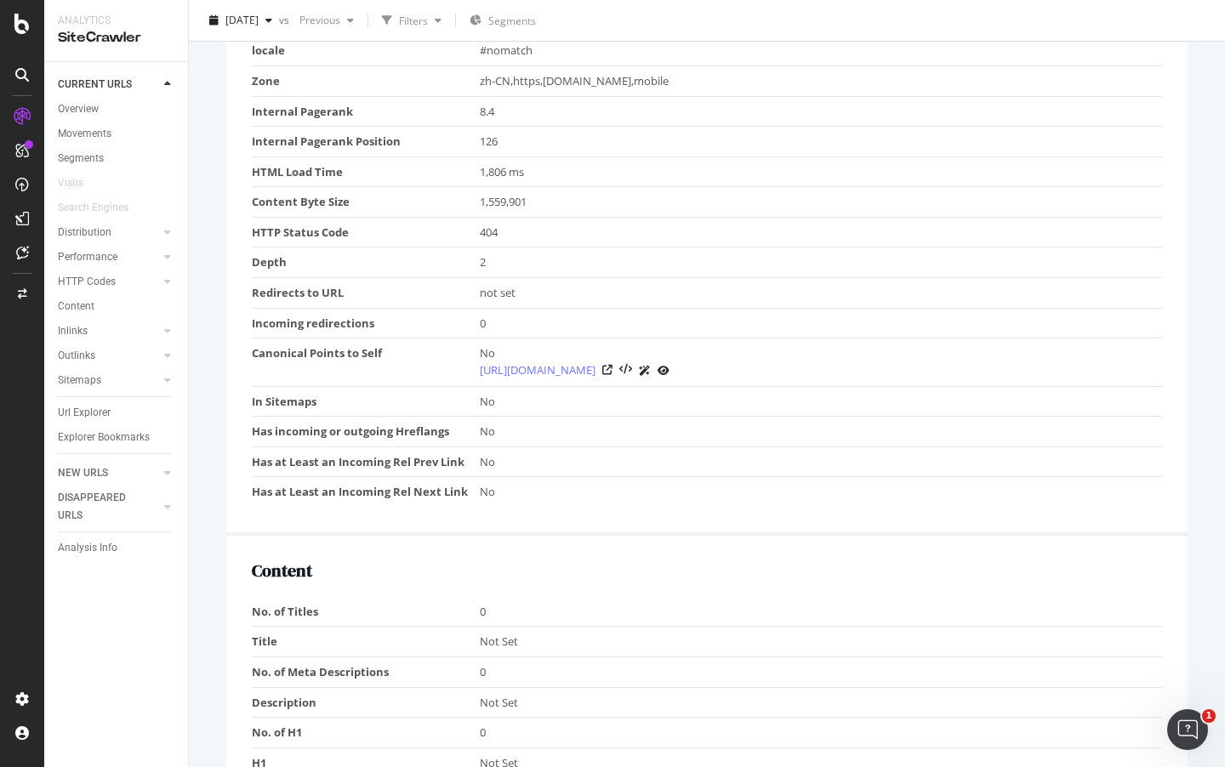
scroll to position [134, 0]
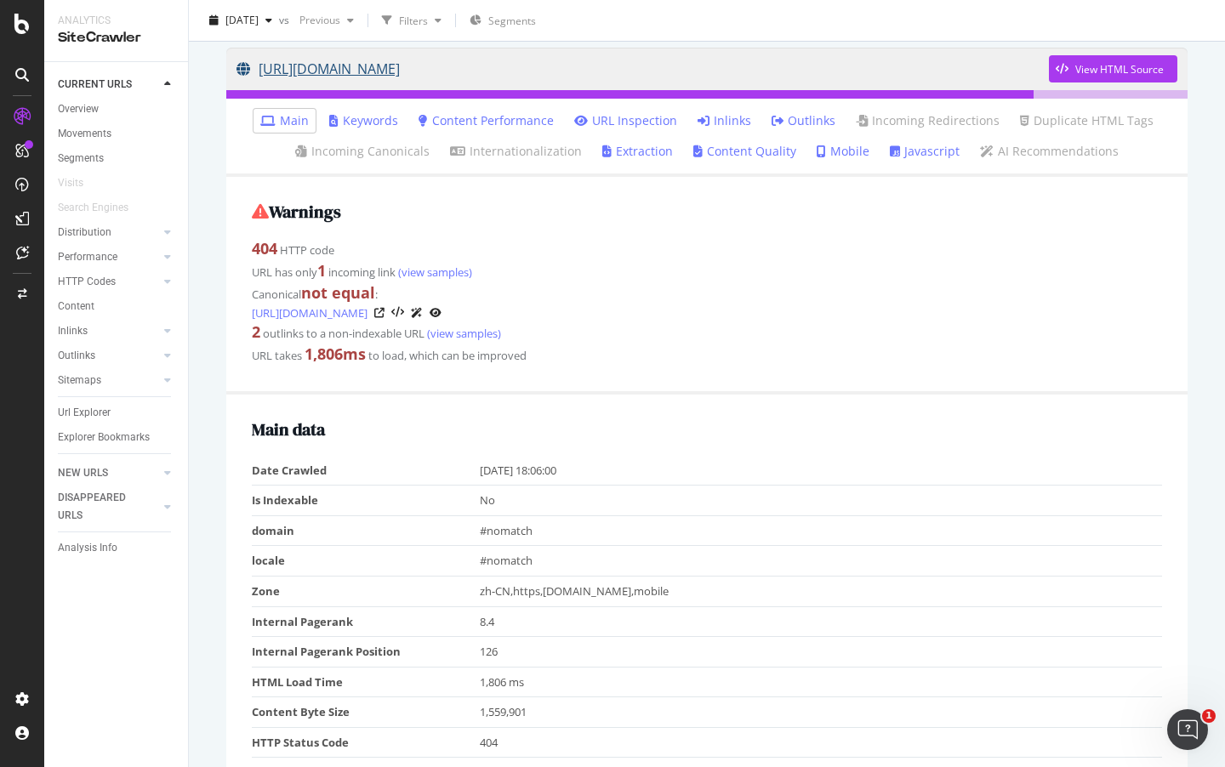
click at [539, 68] on link "[URL][DOMAIN_NAME]" at bounding box center [642, 69] width 812 height 43
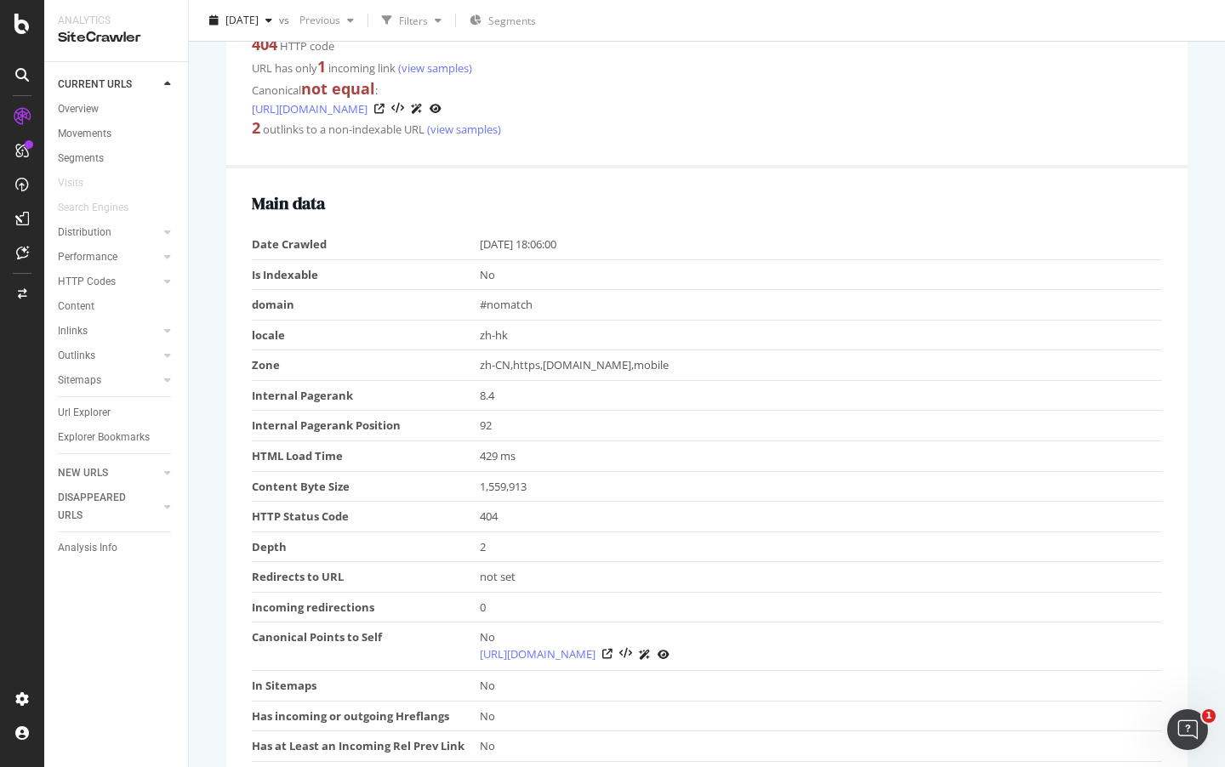
scroll to position [340, 0]
click at [632, 645] on icon at bounding box center [625, 651] width 13 height 12
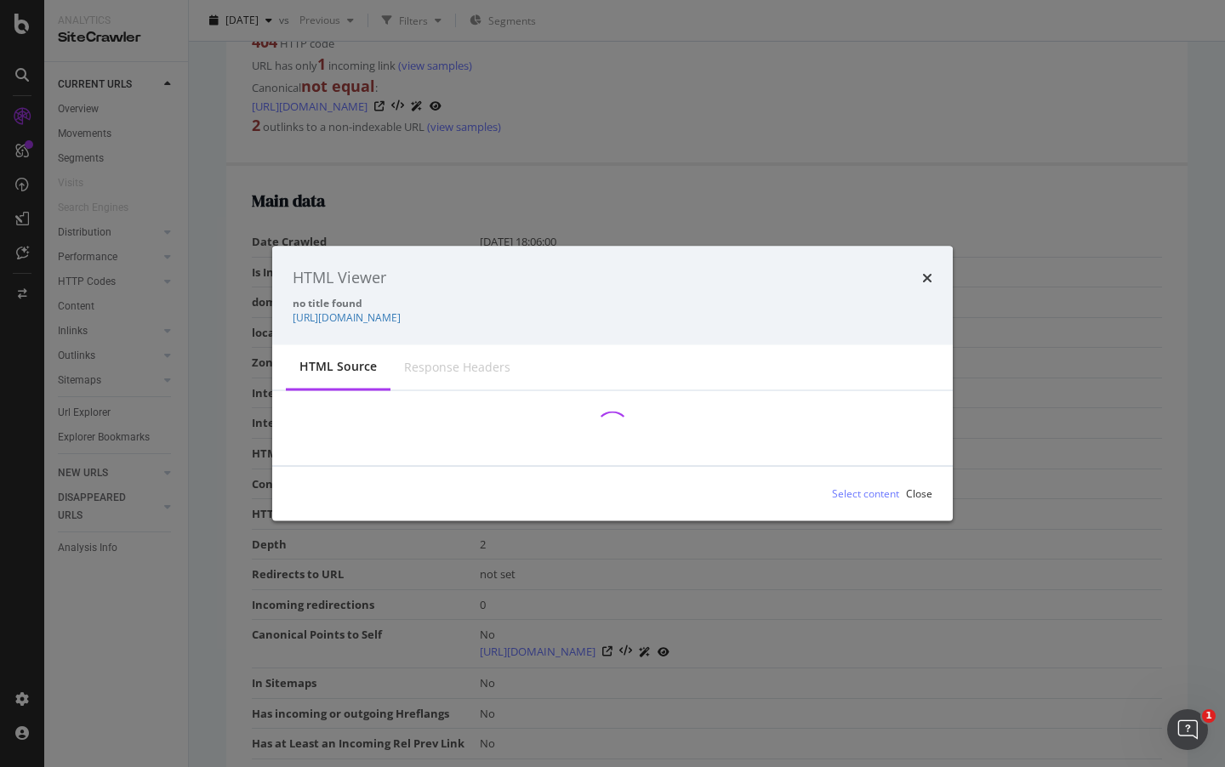
click at [932, 277] on div "HTML Viewer no title found https://www.solventum.cn/zh-cn/errors/404/" at bounding box center [612, 296] width 680 height 99
click at [929, 280] on icon "times" at bounding box center [927, 277] width 10 height 14
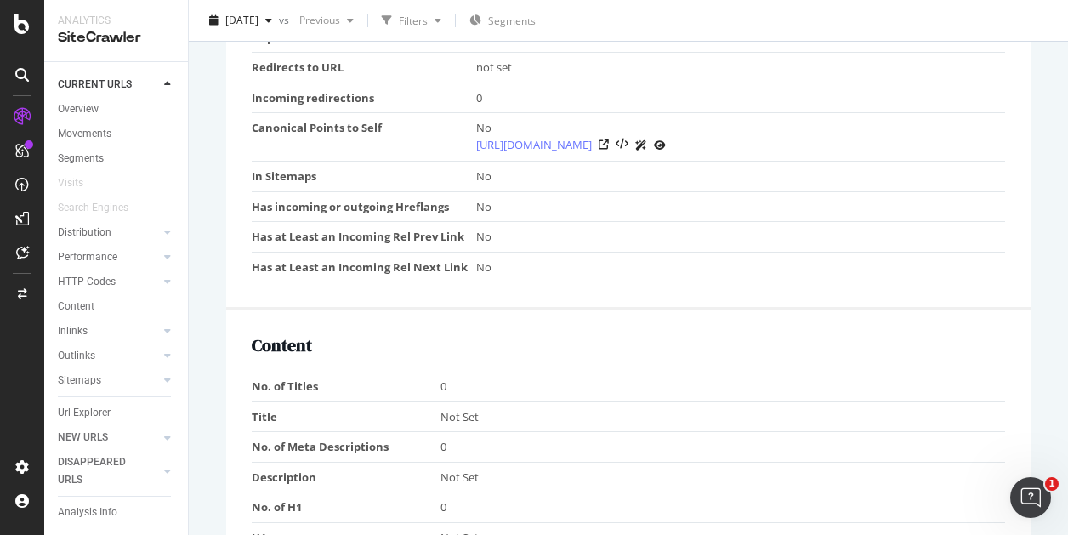
scroll to position [908, 0]
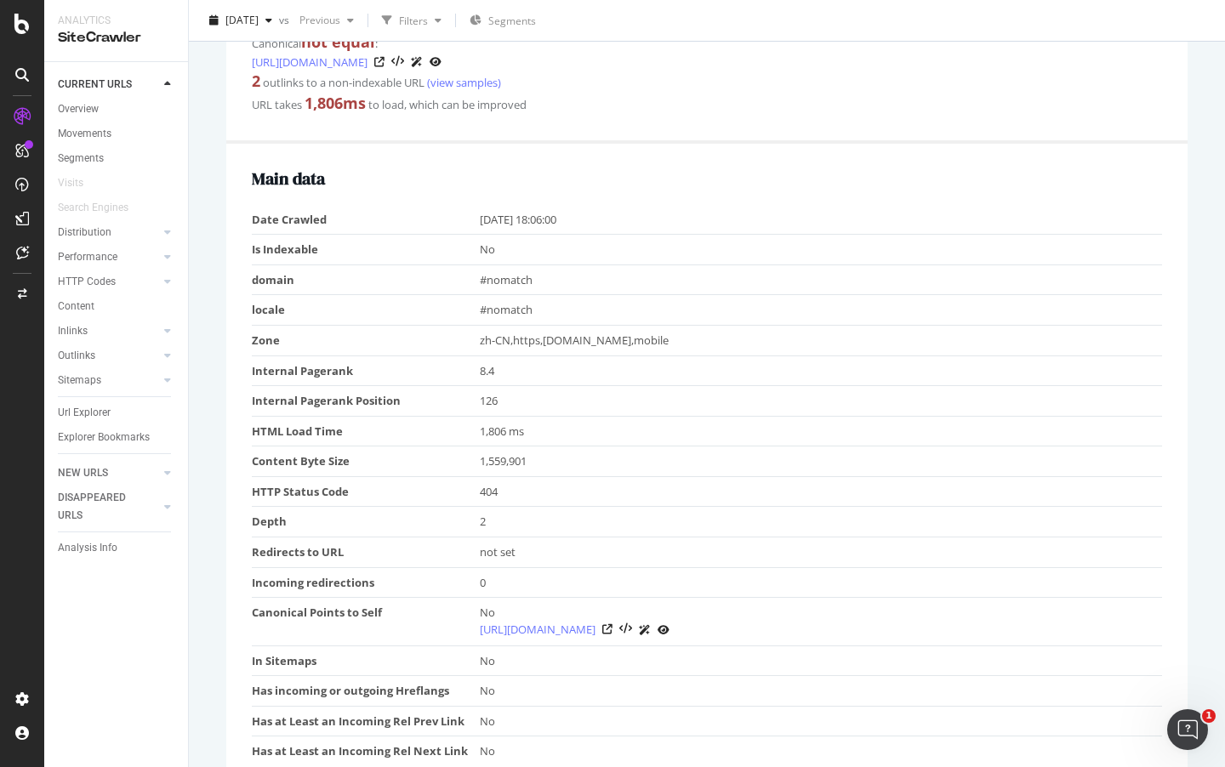
scroll to position [44, 0]
